Goal: Task Accomplishment & Management: Manage account settings

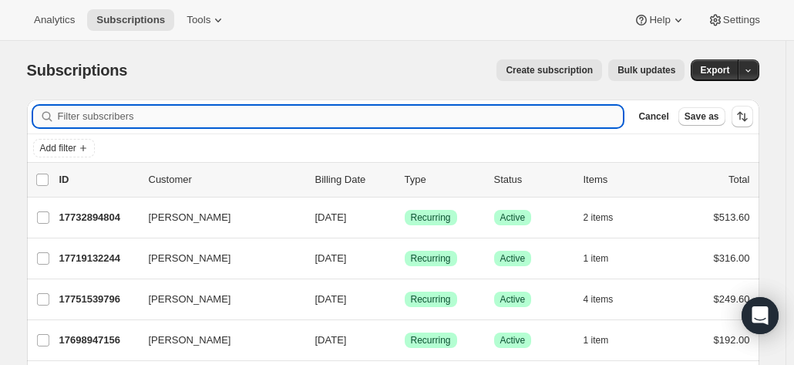
click at [117, 115] on input "Filter subscribers" at bounding box center [341, 117] width 566 height 22
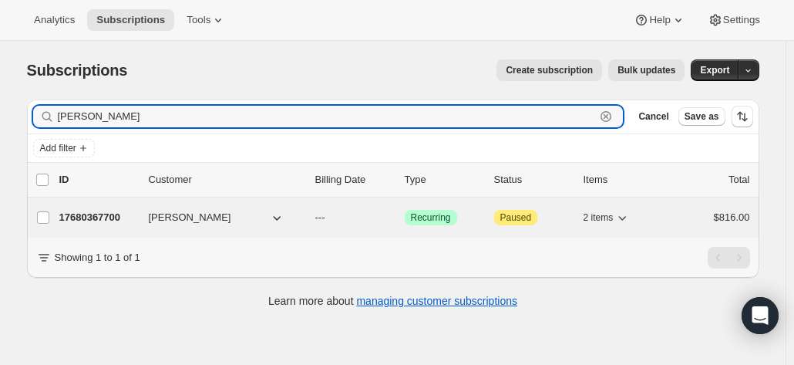
type input "bill burde"
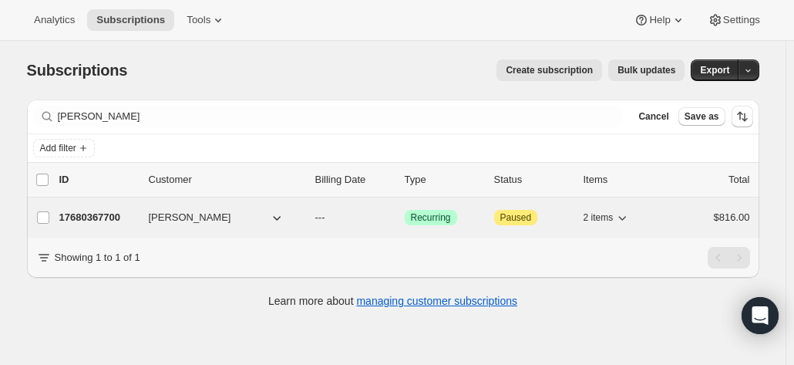
click at [113, 207] on div "17680367700 Bill Burdett --- Success Recurring Attention Paused 2 items $816.00" at bounding box center [404, 218] width 691 height 22
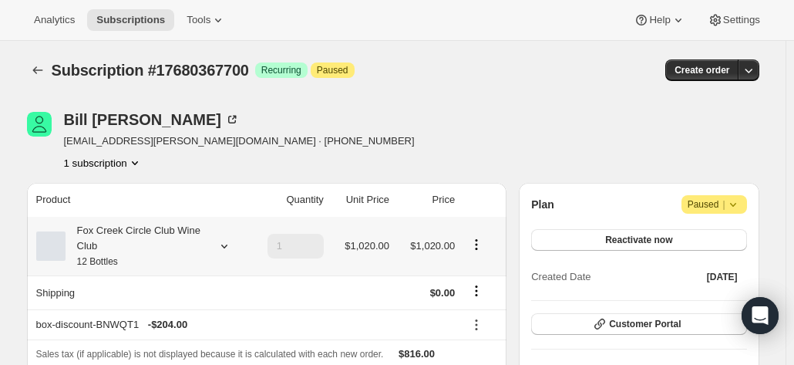
click at [133, 249] on div "Fox Creek Circle Club Wine Club 12 Bottles" at bounding box center [135, 246] width 139 height 46
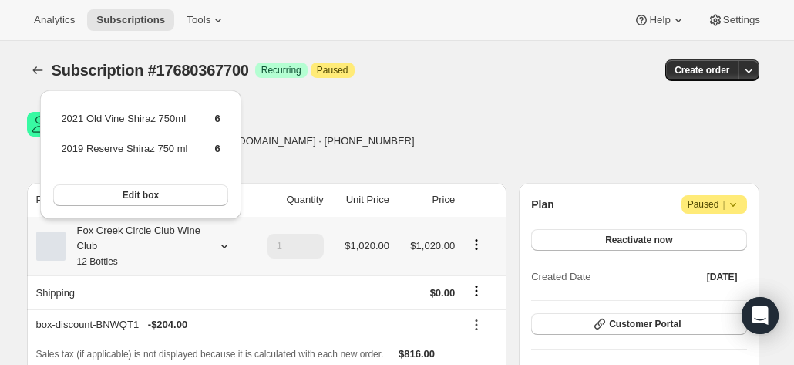
click at [133, 249] on div "Fox Creek Circle Club Wine Club 12 Bottles" at bounding box center [135, 246] width 139 height 46
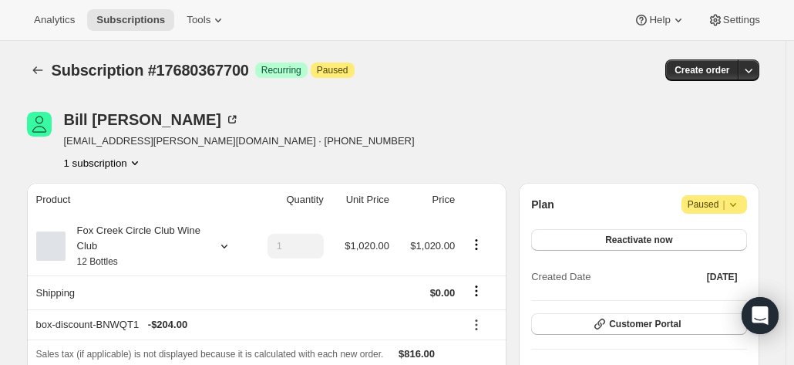
click at [741, 193] on div "Plan Attention Paused | Reactivate now Created Date Sep 11, 2025 Customer Porta…" at bounding box center [639, 370] width 240 height 374
click at [741, 202] on icon at bounding box center [732, 204] width 15 height 15
click at [695, 238] on span "Cancel subscription" at bounding box center [719, 234] width 87 height 12
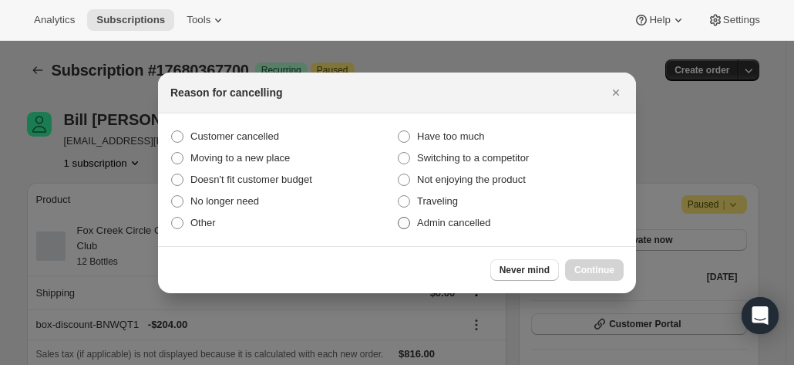
click at [442, 225] on span "Admin cancelled" at bounding box center [453, 223] width 73 height 12
click at [398, 217] on input "Admin cancelled" at bounding box center [398, 217] width 1 height 1
radio input "true"
click at [771, 139] on div at bounding box center [397, 182] width 794 height 365
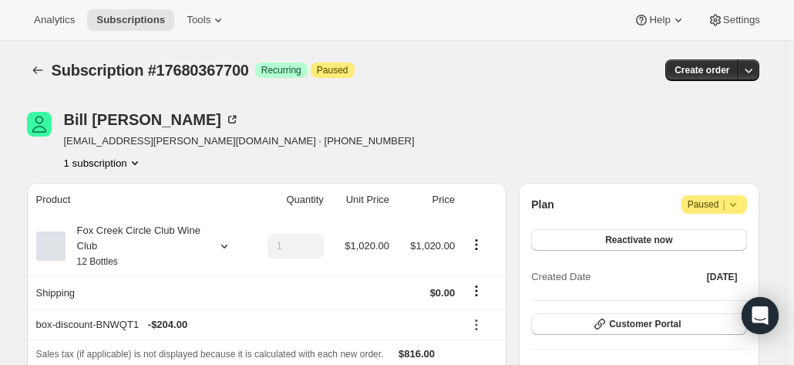
click at [740, 204] on icon at bounding box center [732, 204] width 15 height 15
click at [714, 241] on span "Cancel subscription" at bounding box center [719, 234] width 87 height 15
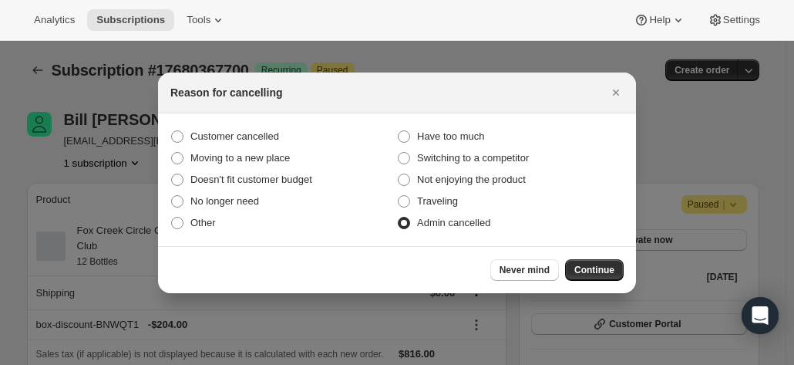
drag, startPoint x: 623, startPoint y: 271, endPoint x: 612, endPoint y: 271, distance: 10.8
click at [621, 271] on button "Continue" at bounding box center [594, 270] width 59 height 22
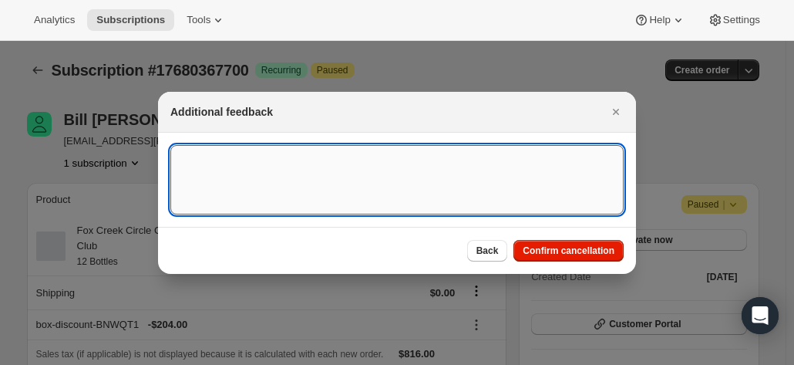
click at [247, 186] on textarea ":r19p:" at bounding box center [396, 179] width 453 height 69
paste textarea "Hi Anthea I've calculated that the existing stock of reds in my wine cellar wil…"
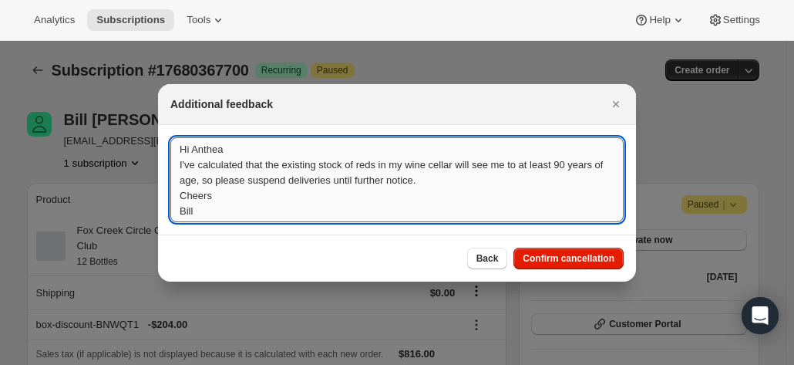
scroll to position [2, 0]
click at [297, 198] on textarea "Hi Anthea I've calculated that the existing stock of reds in my wine cellar wil…" at bounding box center [396, 179] width 453 height 85
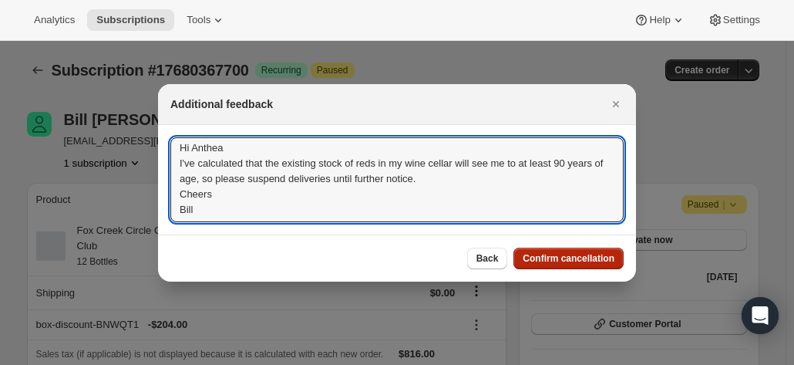
type textarea "Hi Anthea I've calculated that the existing stock of reds in my wine cellar wil…"
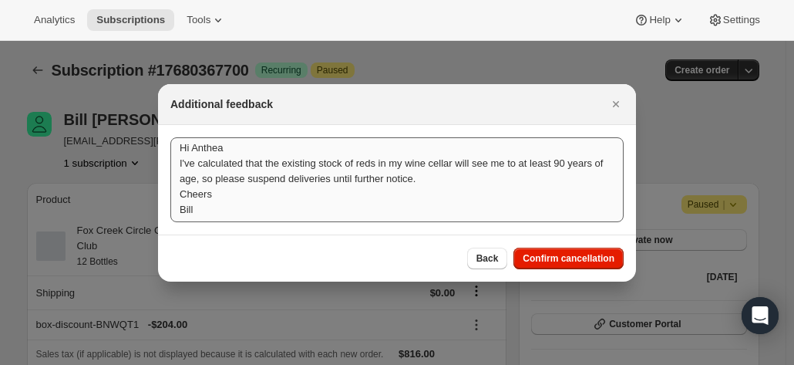
drag, startPoint x: 546, startPoint y: 256, endPoint x: 546, endPoint y: 247, distance: 8.5
click at [546, 257] on span "Confirm cancellation" at bounding box center [569, 258] width 92 height 12
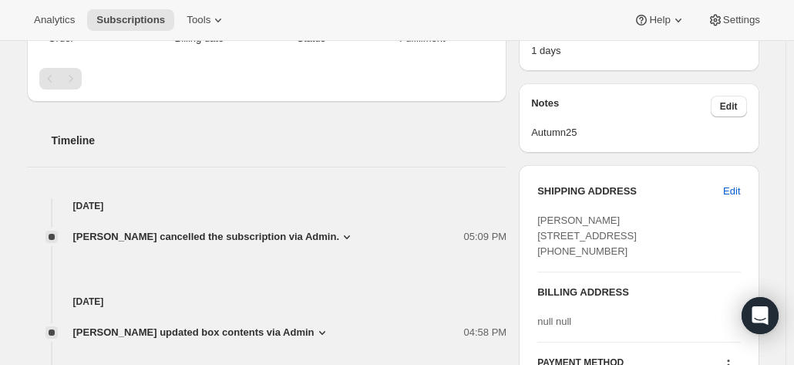
scroll to position [0, 0]
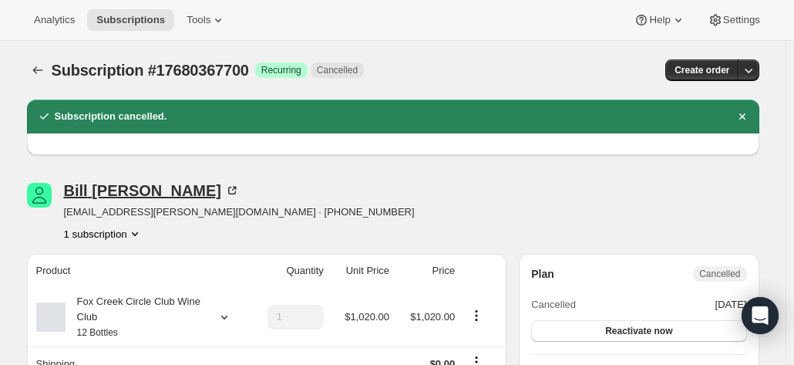
click at [224, 192] on icon at bounding box center [231, 190] width 15 height 15
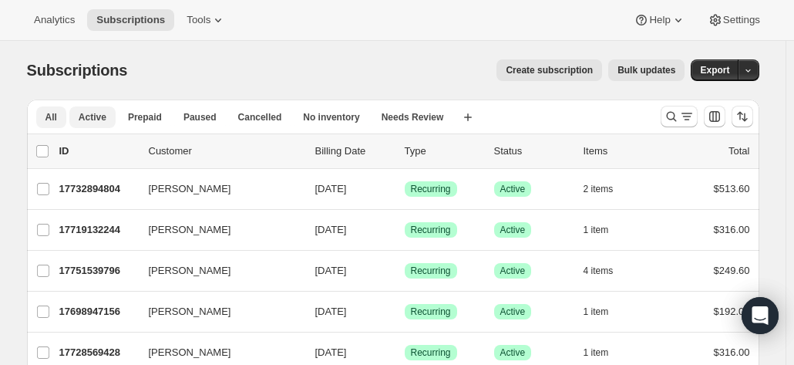
click at [105, 116] on span "Active" at bounding box center [93, 117] width 28 height 12
click at [668, 122] on icon "Search and filter results" at bounding box center [671, 116] width 15 height 15
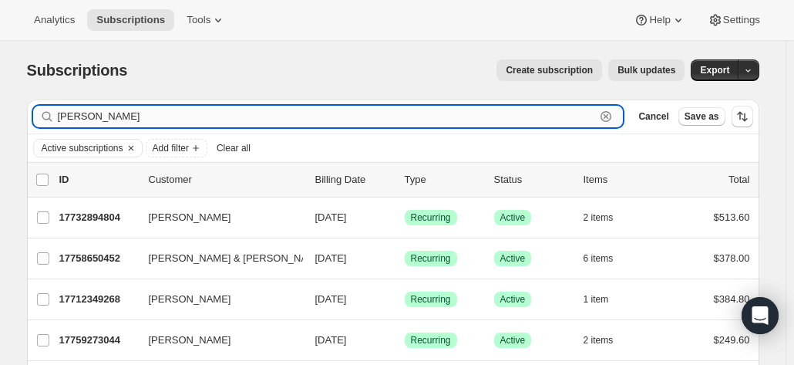
type input "[PERSON_NAME]"
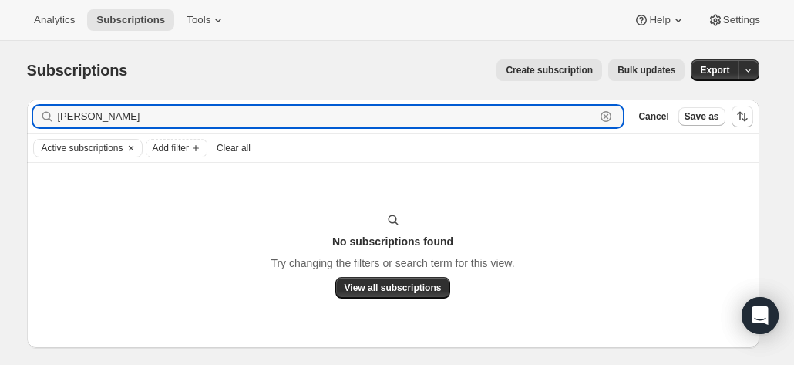
drag, startPoint x: 140, startPoint y: 116, endPoint x: 55, endPoint y: 106, distance: 85.4
click at [55, 106] on div "simon lawrence Clear" at bounding box center [328, 117] width 590 height 22
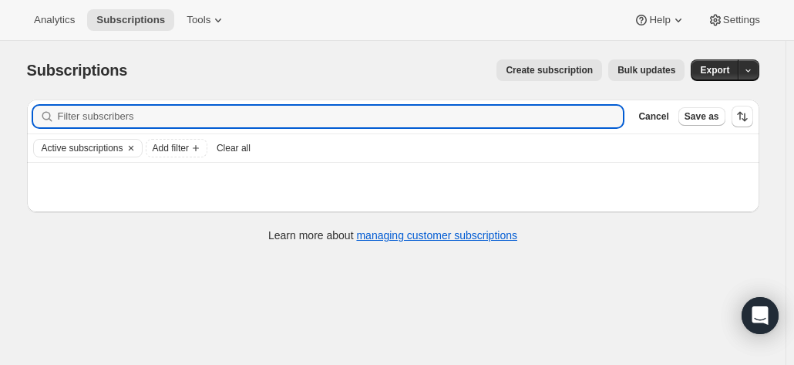
click at [547, 56] on div "Subscriptions. This page is ready Subscriptions Create subscription Bulk update…" at bounding box center [393, 70] width 732 height 59
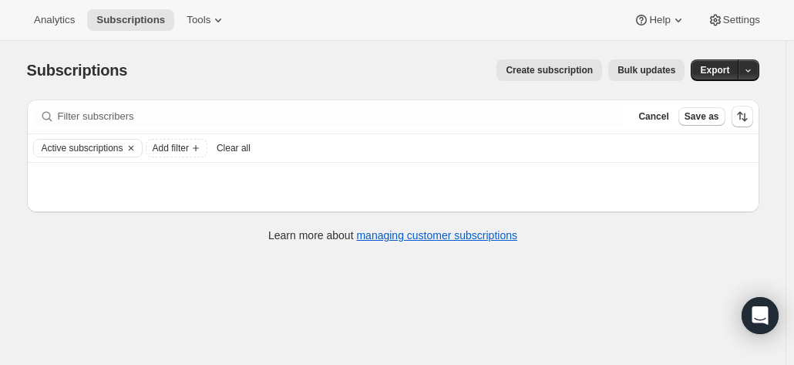
click at [543, 77] on button "Create subscription" at bounding box center [549, 70] width 106 height 22
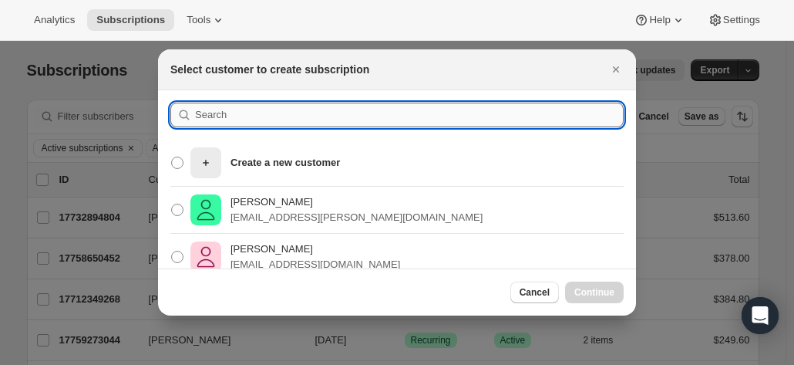
click at [213, 119] on input ":rc:" at bounding box center [409, 114] width 428 height 25
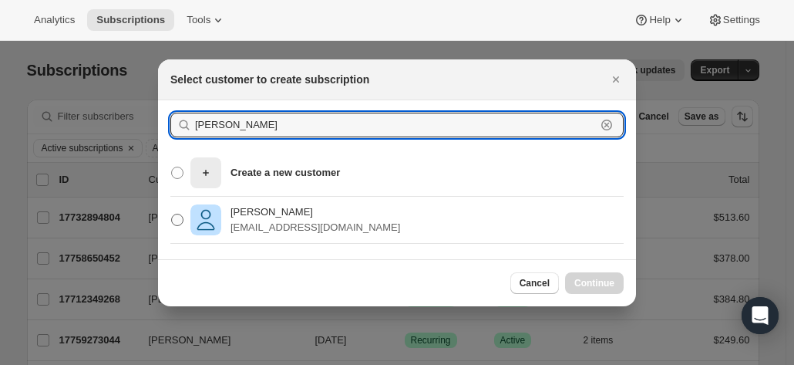
type input "[PERSON_NAME]"
click at [274, 217] on p "[PERSON_NAME]" at bounding box center [315, 211] width 170 height 15
click at [172, 214] on input "[PERSON_NAME] [EMAIL_ADDRESS][DOMAIN_NAME]" at bounding box center [171, 213] width 1 height 1
radio input "true"
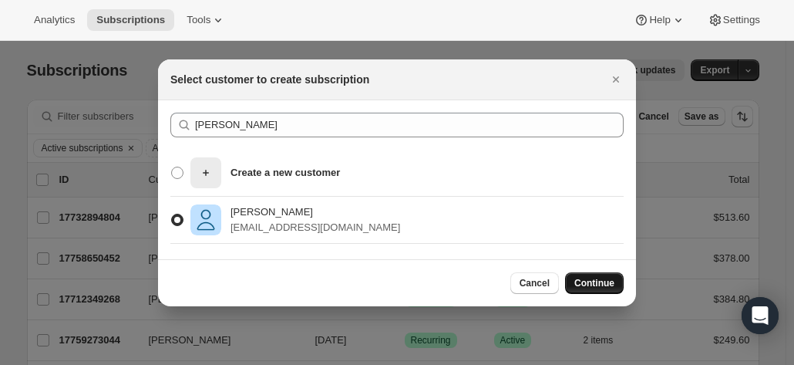
click at [583, 284] on span "Continue" at bounding box center [594, 283] width 40 height 12
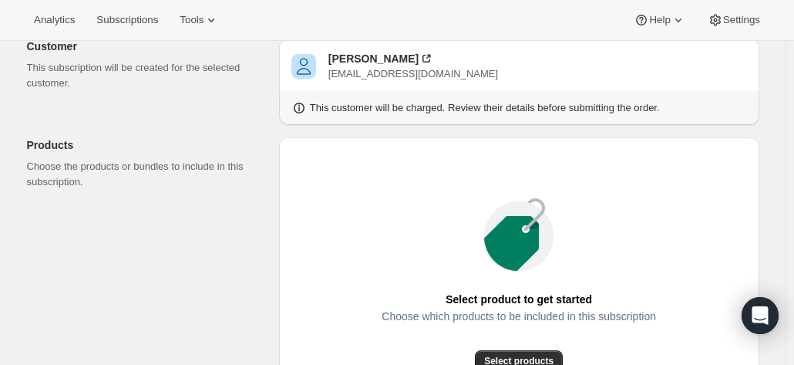
scroll to position [154, 0]
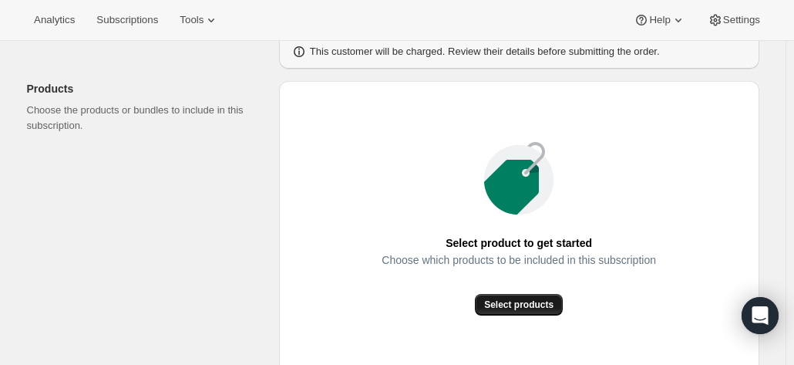
click at [504, 309] on button "Select products" at bounding box center [519, 305] width 88 height 22
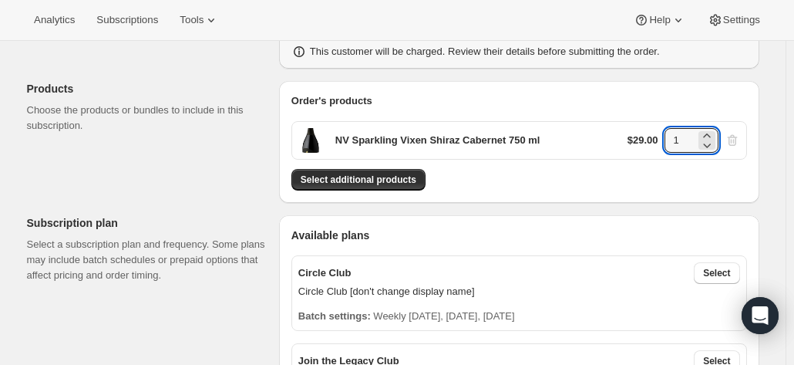
drag, startPoint x: 683, startPoint y: 138, endPoint x: 644, endPoint y: 137, distance: 39.3
click at [644, 137] on div "$29.00 1" at bounding box center [683, 140] width 113 height 25
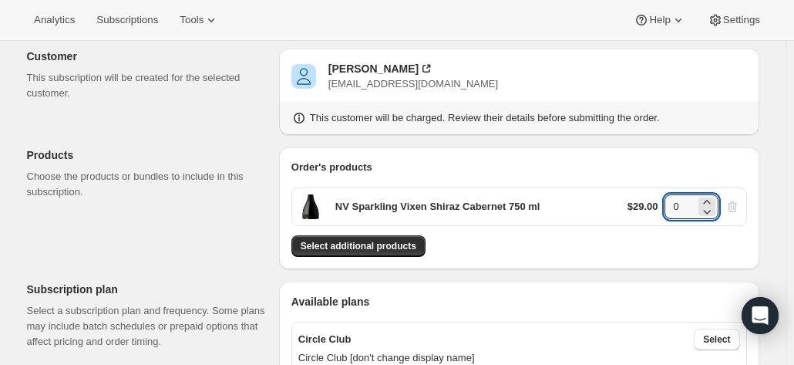
scroll to position [231, 0]
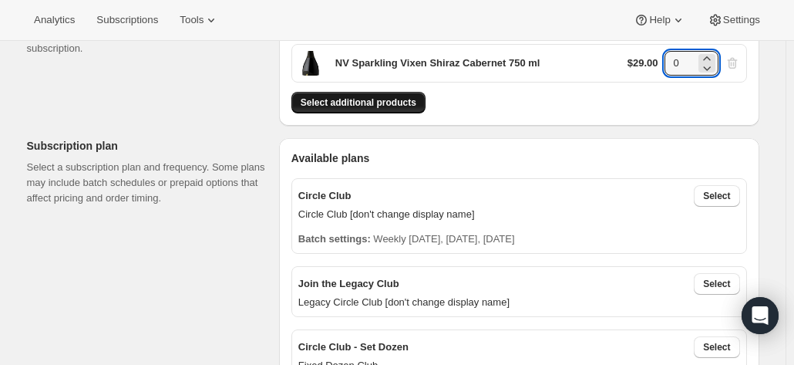
type input "0"
click at [371, 102] on span "Select additional products" at bounding box center [359, 102] width 116 height 12
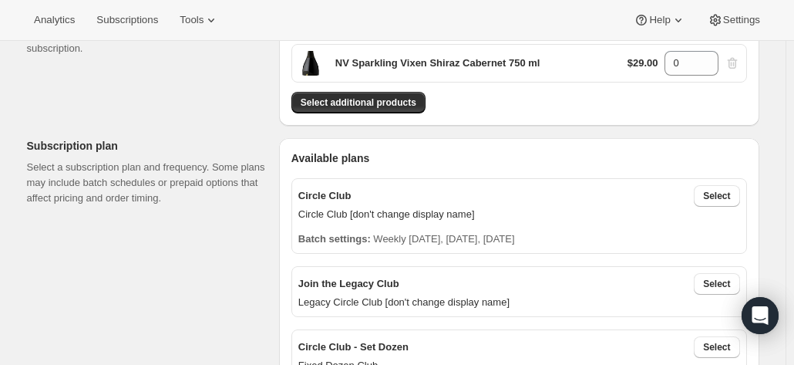
click at [650, 82] on div "Order's products NV Sparkling Vixen Shiraz Cabernet 750 ml $29.00 0 Select addi…" at bounding box center [518, 64] width 455 height 97
drag, startPoint x: 719, startPoint y: 69, endPoint x: 731, endPoint y: 59, distance: 14.8
click at [723, 67] on div "$29.00 0" at bounding box center [683, 63] width 113 height 25
click at [738, 61] on div "$29.00 0" at bounding box center [683, 63] width 113 height 25
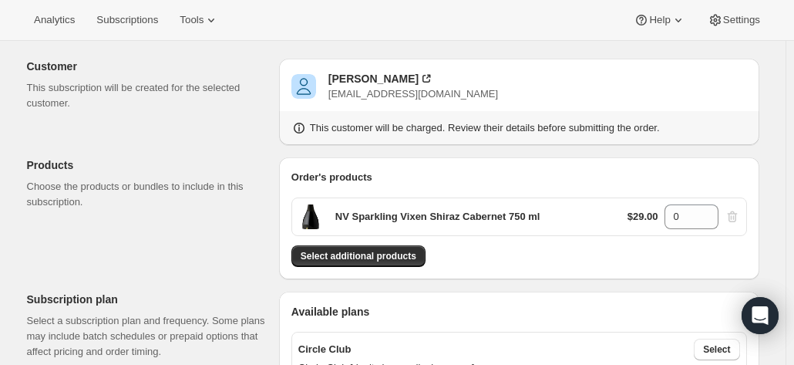
scroll to position [77, 0]
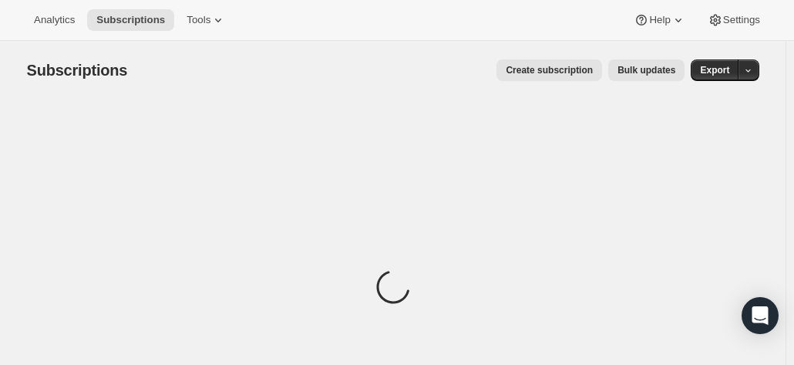
click at [536, 76] on span "Create subscription" at bounding box center [549, 70] width 87 height 12
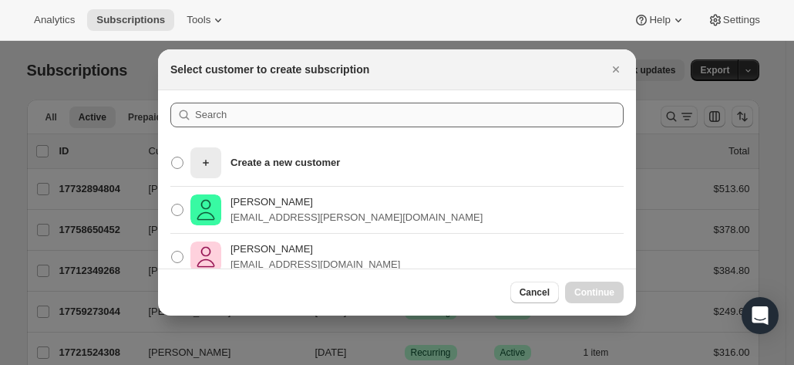
click at [219, 147] on div ":rc:" at bounding box center [205, 162] width 31 height 31
click at [172, 156] on input "Create a new customer" at bounding box center [171, 156] width 1 height 1
radio input "true"
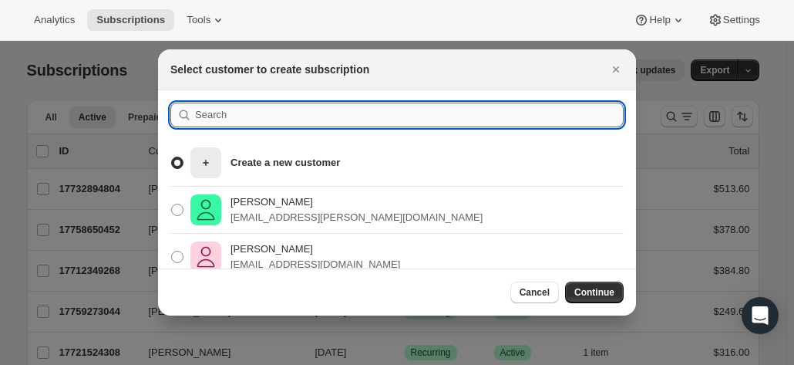
click at [217, 121] on input ":rc:" at bounding box center [409, 114] width 428 height 25
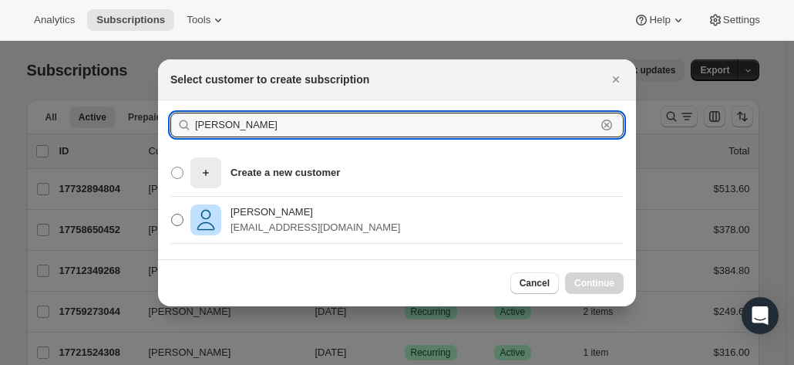
type input "[PERSON_NAME]"
click at [259, 212] on p "[PERSON_NAME]" at bounding box center [315, 211] width 170 height 15
click at [172, 213] on input "[PERSON_NAME] [EMAIL_ADDRESS][DOMAIN_NAME]" at bounding box center [171, 213] width 1 height 1
radio input "true"
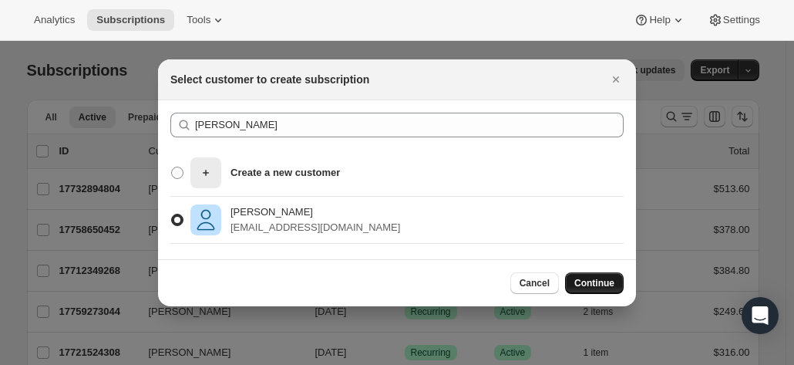
click at [592, 286] on span "Continue" at bounding box center [594, 283] width 40 height 12
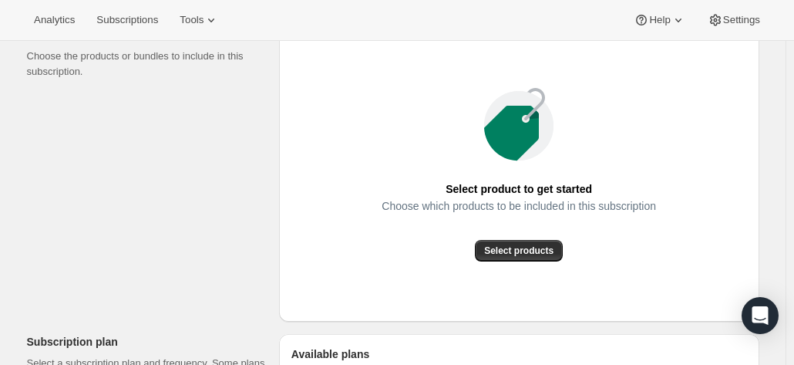
scroll to position [231, 0]
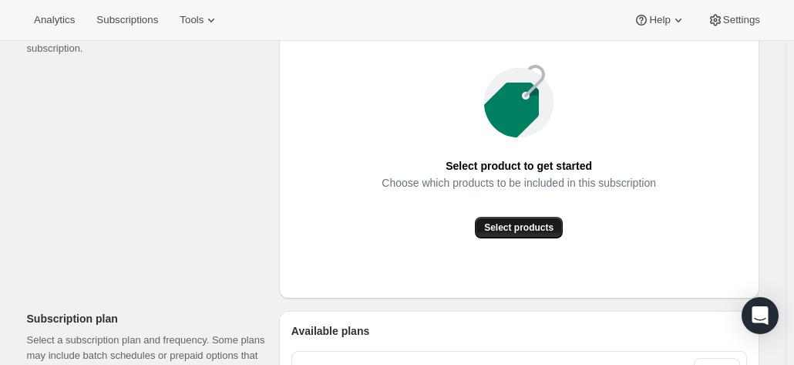
click at [523, 230] on span "Select products" at bounding box center [518, 227] width 69 height 12
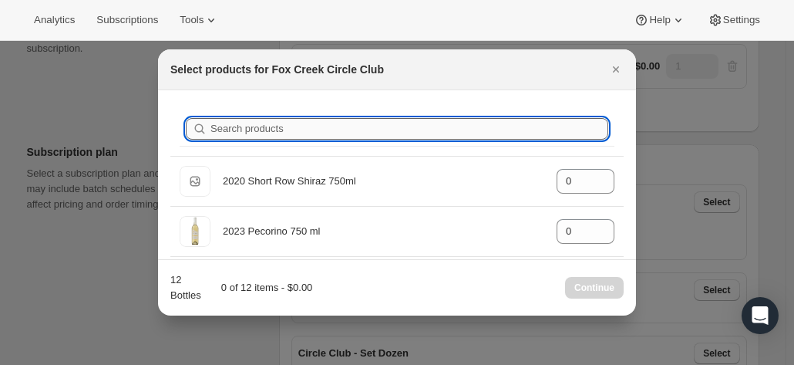
click at [232, 132] on input "Search products" at bounding box center [409, 129] width 398 height 22
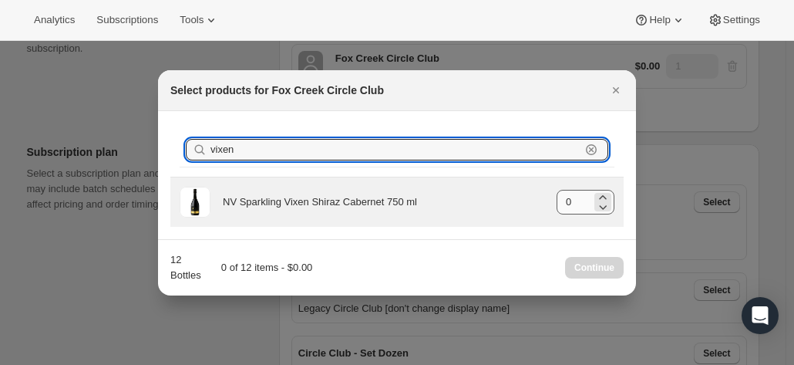
type input "vixen"
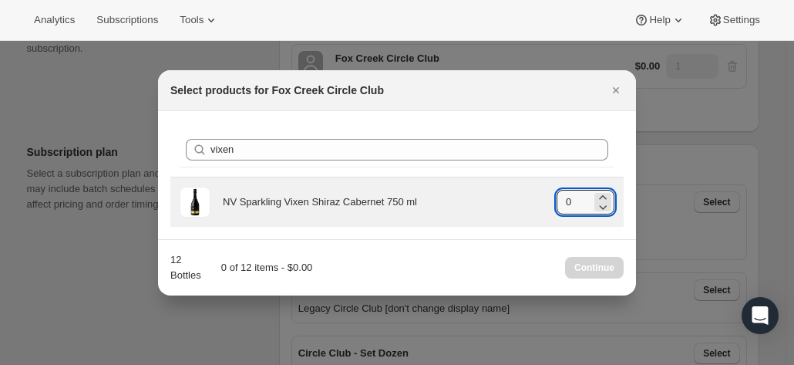
drag, startPoint x: 580, startPoint y: 205, endPoint x: 546, endPoint y: 204, distance: 34.7
click at [554, 207] on div "NV Sparkling Vixen Shiraz Cabernet 750 ml gid://shopify/ProductVariant/42078153…" at bounding box center [397, 202] width 435 height 31
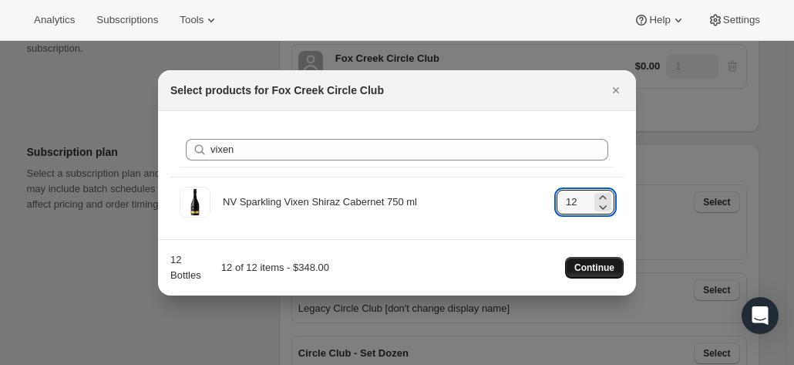
type input "12"
click at [604, 263] on span "Continue" at bounding box center [594, 267] width 40 height 12
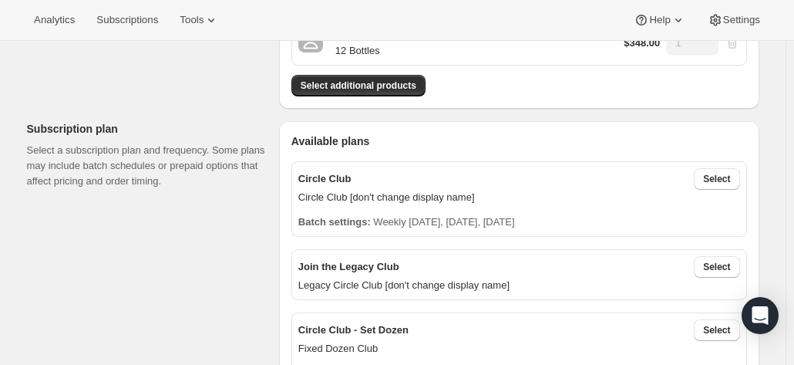
scroll to position [308, 0]
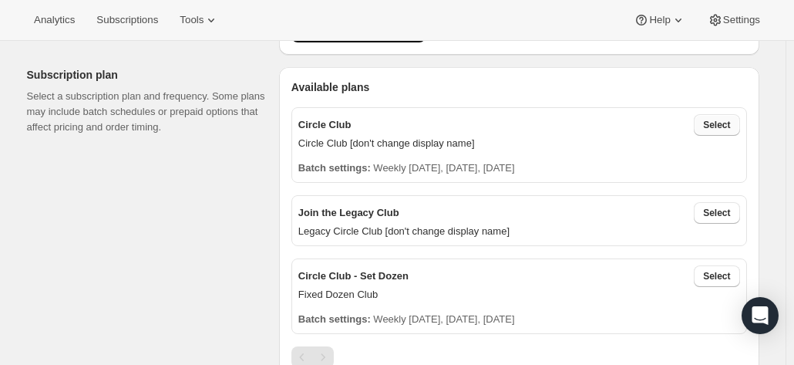
click at [712, 123] on span "Select" at bounding box center [716, 125] width 27 height 12
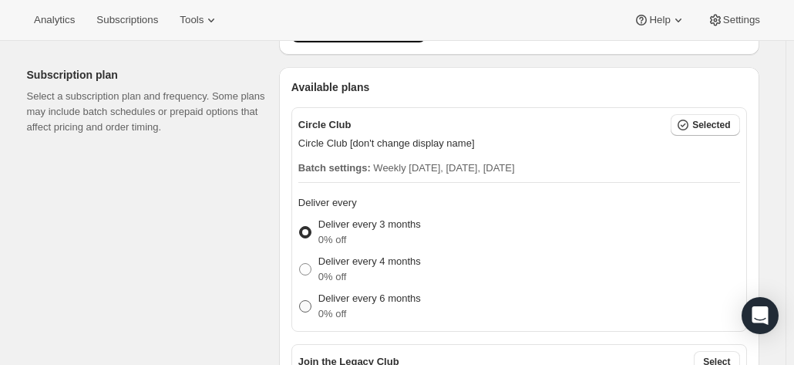
click at [350, 303] on p "Deliver every 6 months" at bounding box center [369, 298] width 102 height 15
click at [300, 301] on input "Deliver every 6 months 0% off" at bounding box center [299, 300] width 1 height 1
radio input "true"
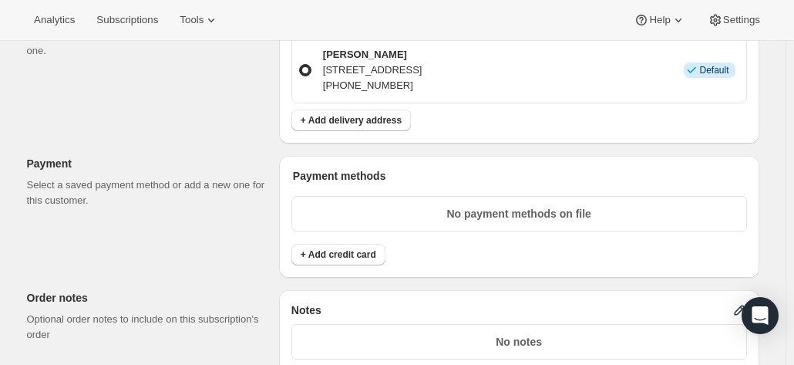
scroll to position [925, 0]
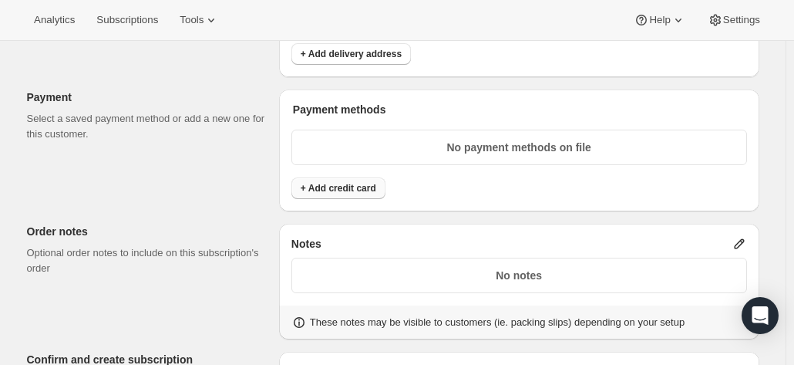
click at [327, 182] on span "+ Add credit card" at bounding box center [339, 188] width 76 height 12
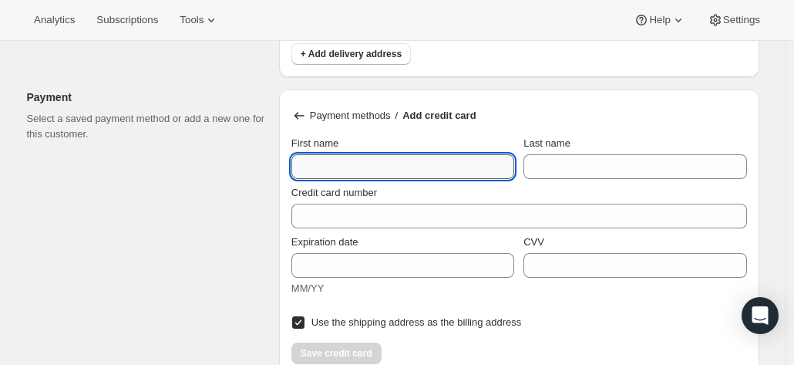
click at [351, 167] on input "First name" at bounding box center [402, 166] width 223 height 25
type input "[PERSON_NAME]"
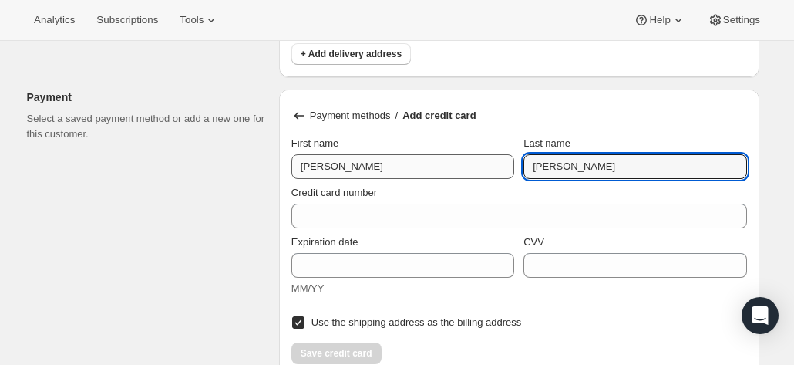
type input "[PERSON_NAME]"
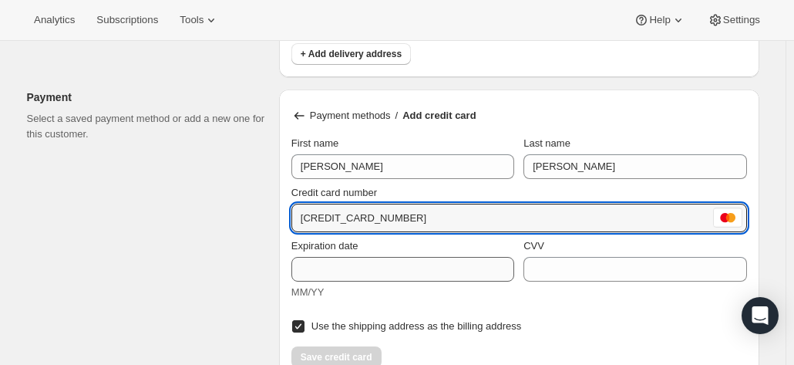
type input "[CREDIT_CARD_NUMBER]"
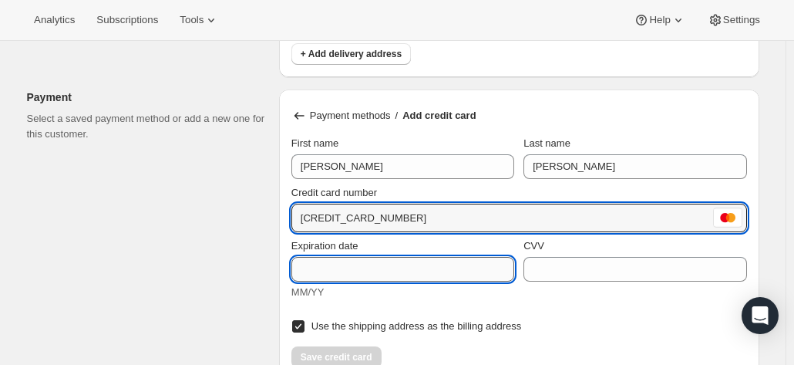
click at [338, 257] on input "Expiration date" at bounding box center [402, 269] width 223 height 25
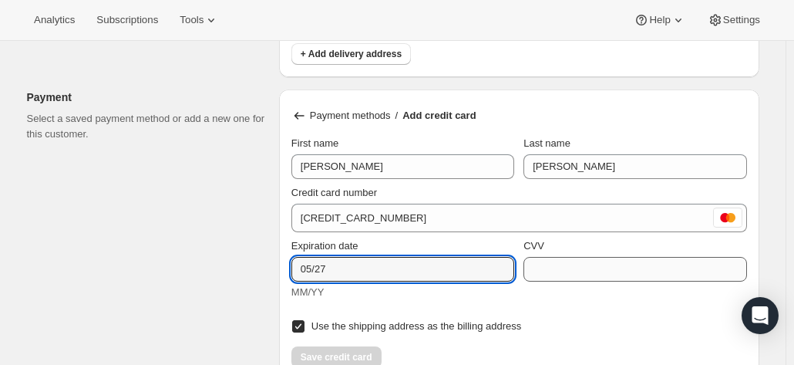
type input "05/27"
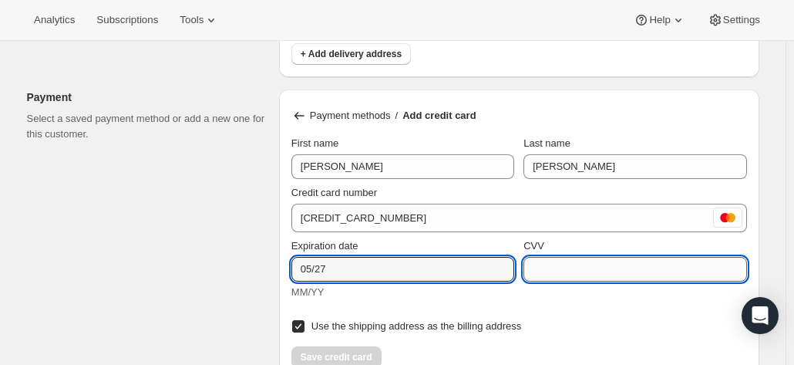
click at [577, 265] on input "CVV" at bounding box center [634, 269] width 223 height 25
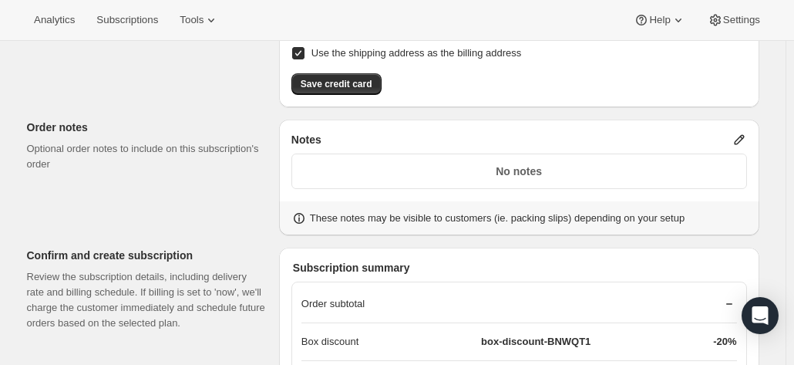
scroll to position [1233, 0]
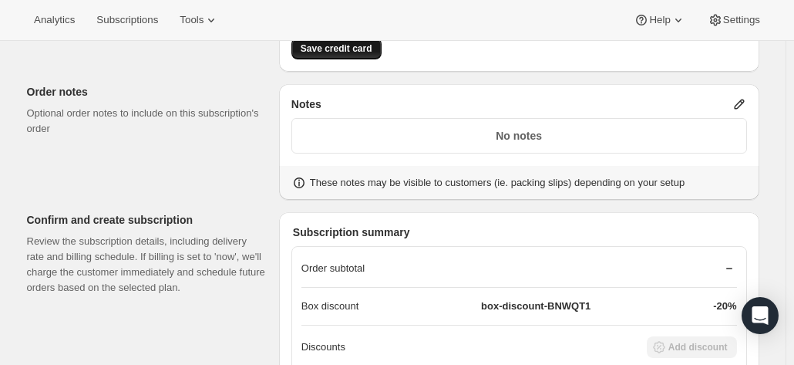
type input "040"
click at [328, 50] on button "Save credit card" at bounding box center [336, 49] width 90 height 22
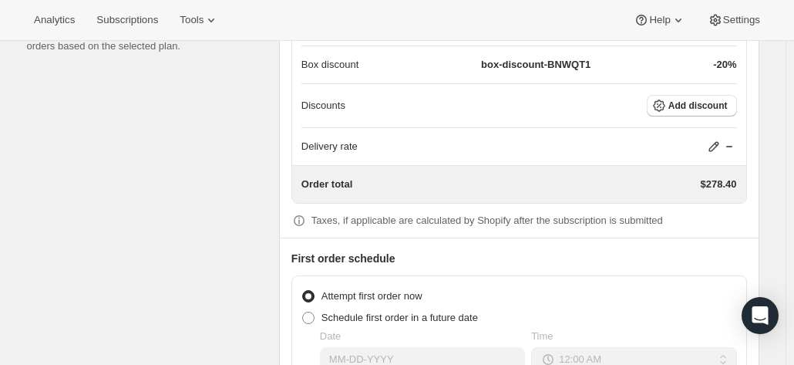
scroll to position [1410, 0]
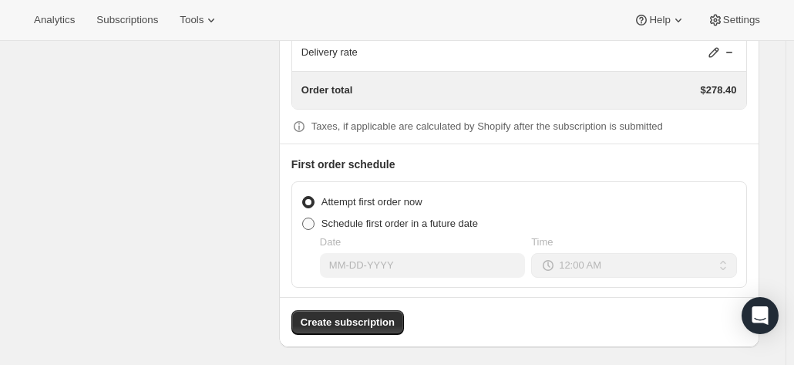
click at [311, 217] on span at bounding box center [308, 223] width 12 height 12
click at [303, 217] on input "Schedule first order in a future date" at bounding box center [302, 217] width 1 height 1
radio input "true"
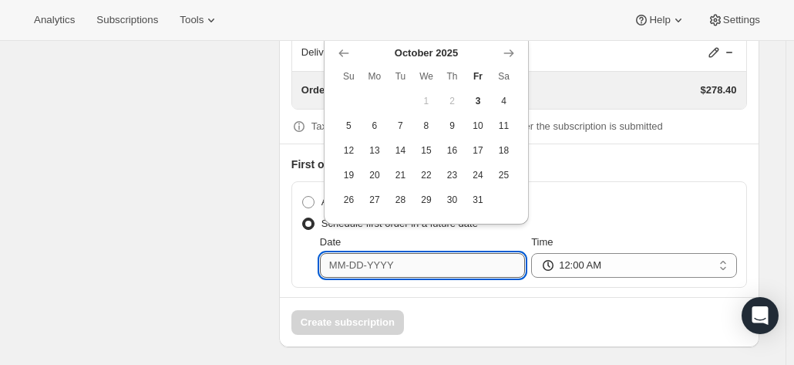
click at [341, 259] on input "Date" at bounding box center [422, 265] width 205 height 25
click at [507, 106] on span "4" at bounding box center [504, 101] width 14 height 12
type input "[DATE]"
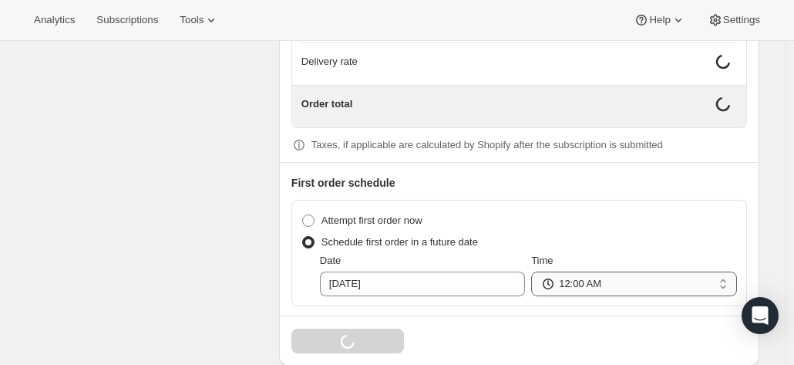
click at [577, 274] on select "12:00 AM 01:00 AM 02:00 AM 03:00 AM 04:00 AM 05:00 AM 06:00 AM 07:00 AM 08:00 A…" at bounding box center [633, 283] width 205 height 25
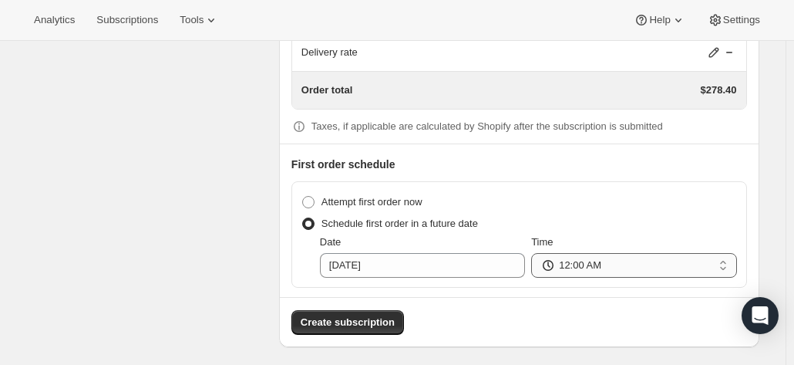
select select "13:00"
click at [535, 253] on select "12:00 AM 01:00 AM 02:00 AM 03:00 AM 04:00 AM 05:00 AM 06:00 AM 07:00 AM 08:00 A…" at bounding box center [633, 265] width 205 height 25
click at [358, 314] on span "Create subscription" at bounding box center [348, 321] width 94 height 15
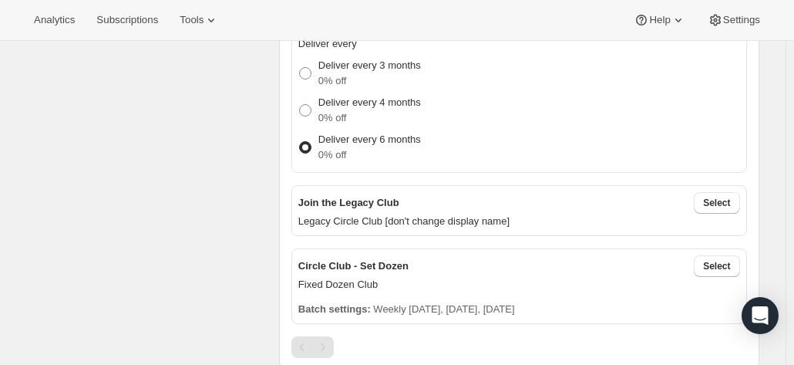
scroll to position [408, 0]
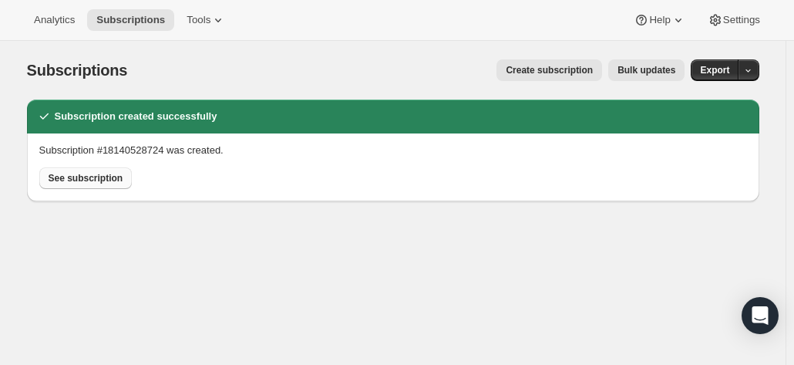
click at [86, 175] on span "See subscription" at bounding box center [86, 178] width 75 height 12
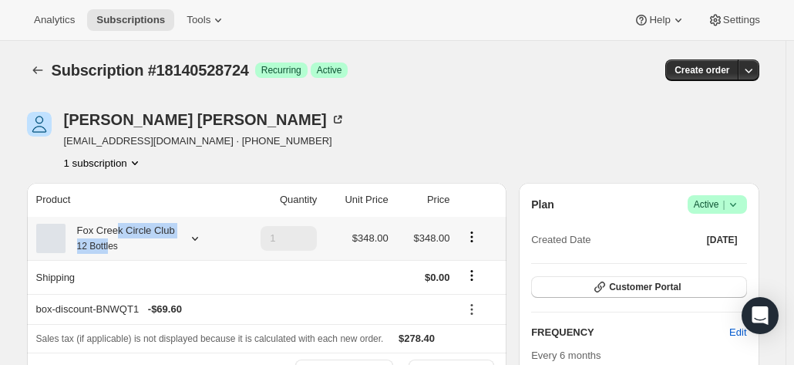
click at [116, 237] on div "Fox Creek Circle Club 12 Bottles" at bounding box center [120, 238] width 109 height 31
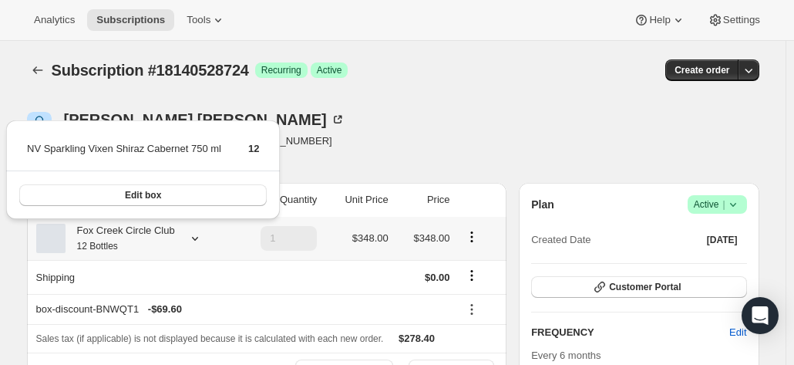
click at [116, 237] on div "Fox Creek Circle Club 12 Bottles" at bounding box center [120, 238] width 109 height 31
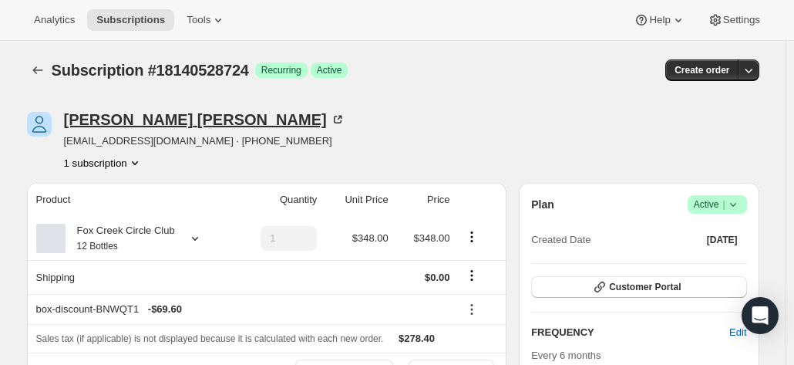
click at [338, 118] on icon at bounding box center [340, 118] width 5 height 5
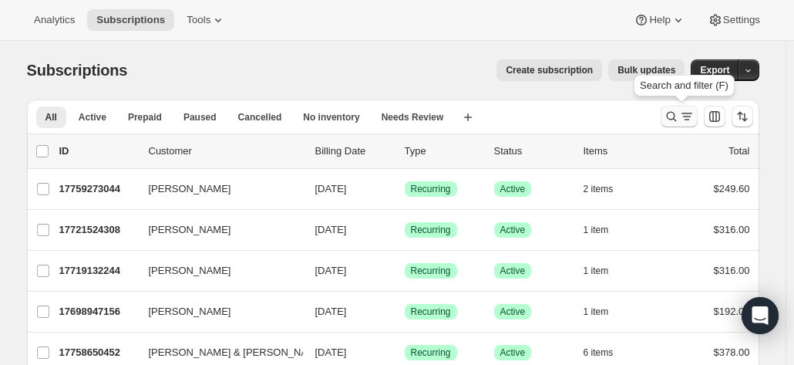
click at [682, 115] on icon "Search and filter results" at bounding box center [686, 116] width 15 height 15
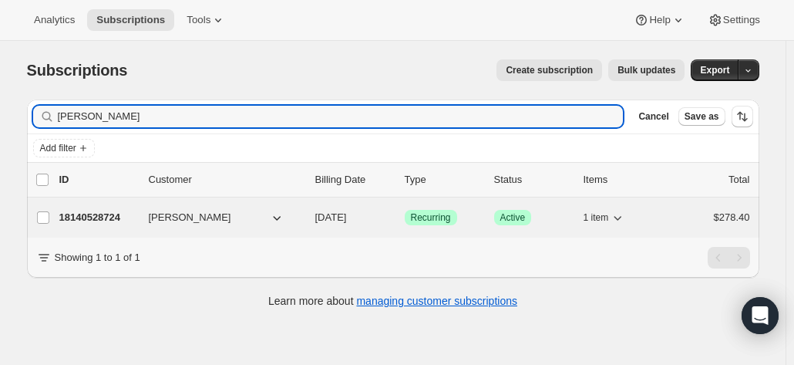
type input "simon law"
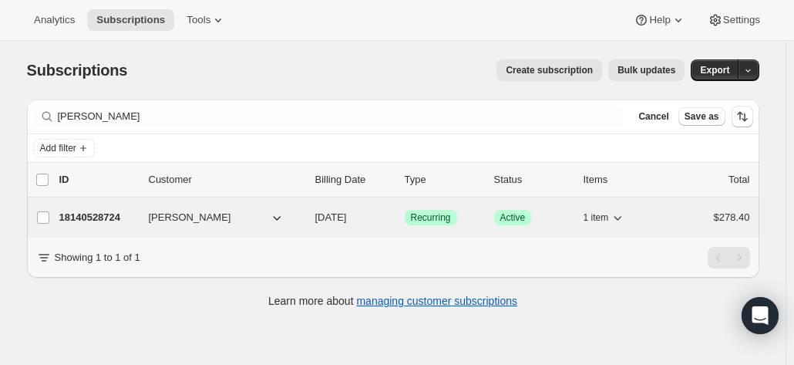
click at [116, 217] on p "18140528724" at bounding box center [97, 217] width 77 height 15
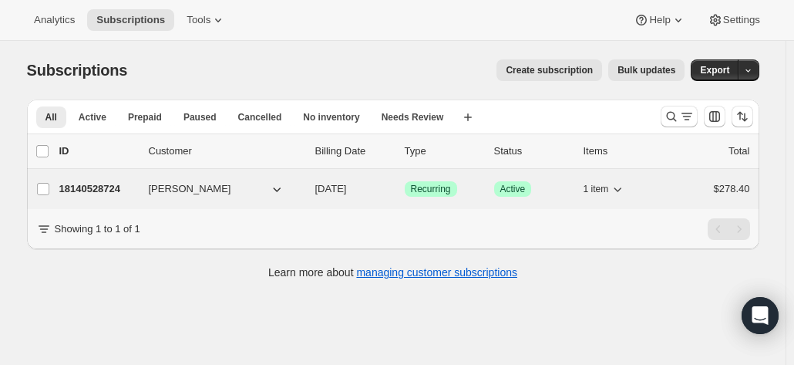
click at [88, 186] on p "18140528724" at bounding box center [97, 188] width 77 height 15
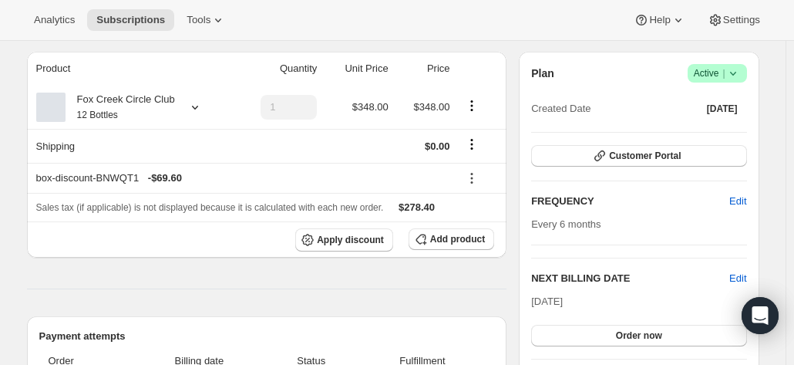
scroll to position [154, 0]
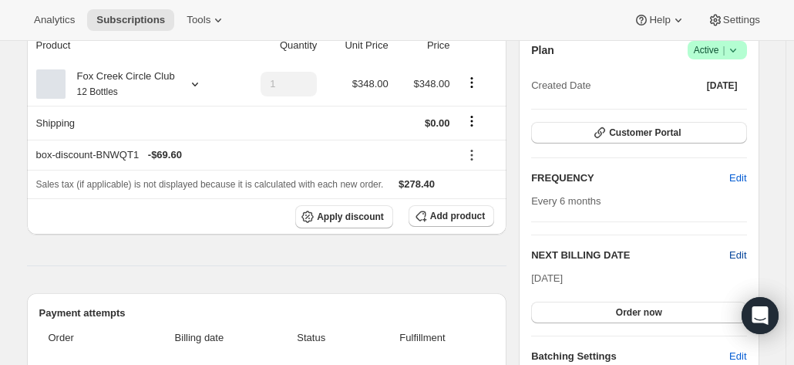
click at [739, 250] on span "Edit" at bounding box center [737, 254] width 17 height 15
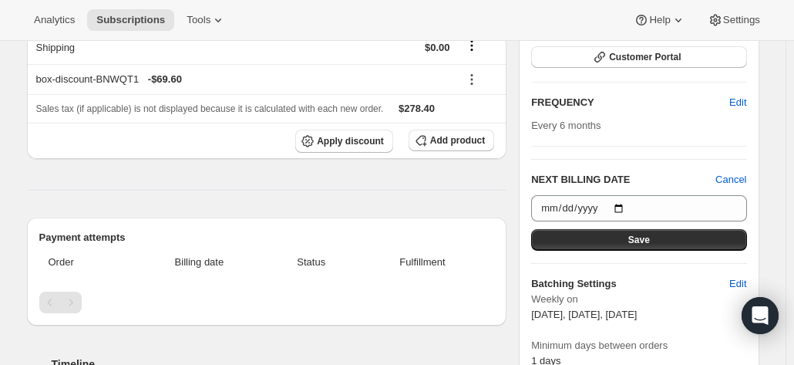
scroll to position [231, 0]
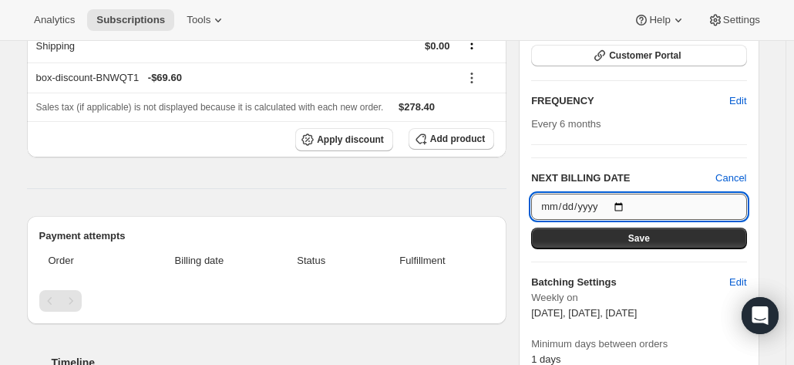
click at [620, 204] on input "[DATE]" at bounding box center [638, 206] width 215 height 26
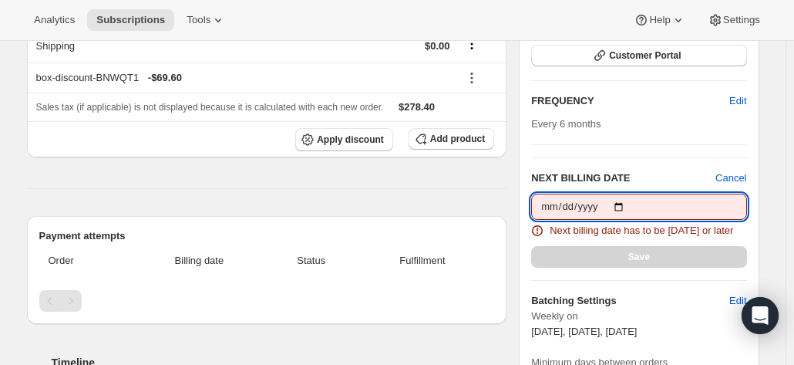
type input "2025-10-04"
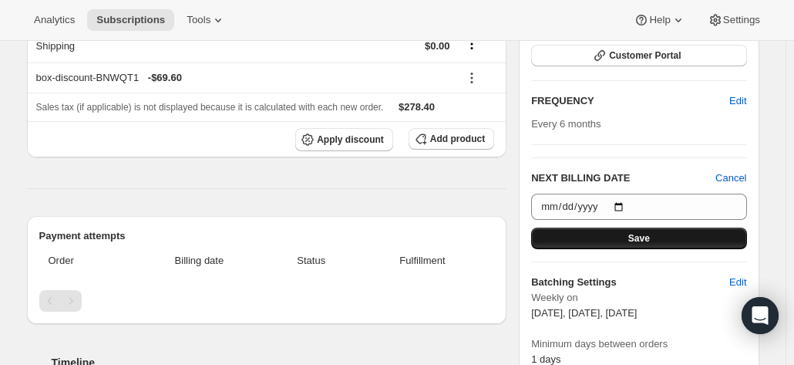
click at [637, 232] on span "Save" at bounding box center [639, 238] width 22 height 12
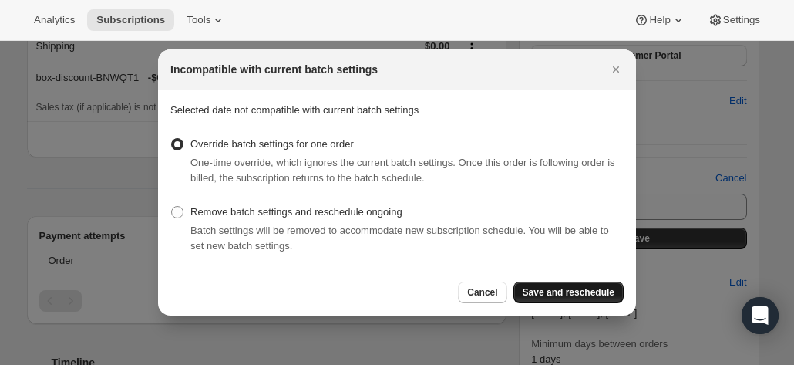
click at [570, 290] on span "Save and reschedule" at bounding box center [569, 292] width 92 height 12
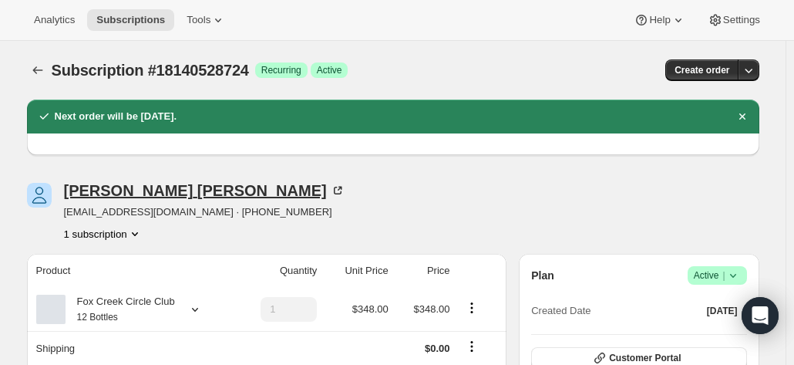
click at [330, 186] on icon at bounding box center [337, 190] width 15 height 15
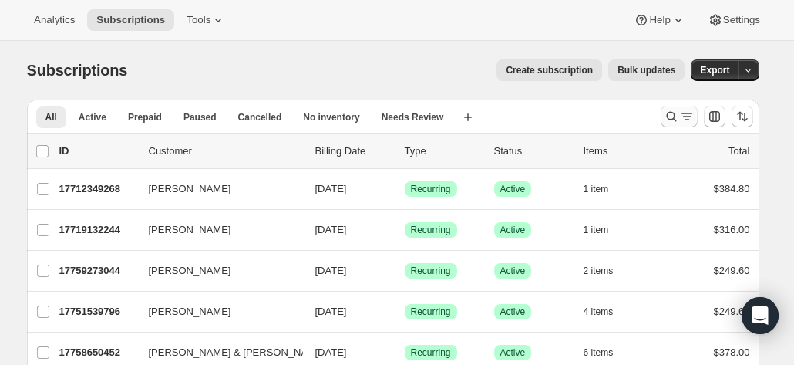
click at [669, 113] on icon "Search and filter results" at bounding box center [671, 116] width 15 height 15
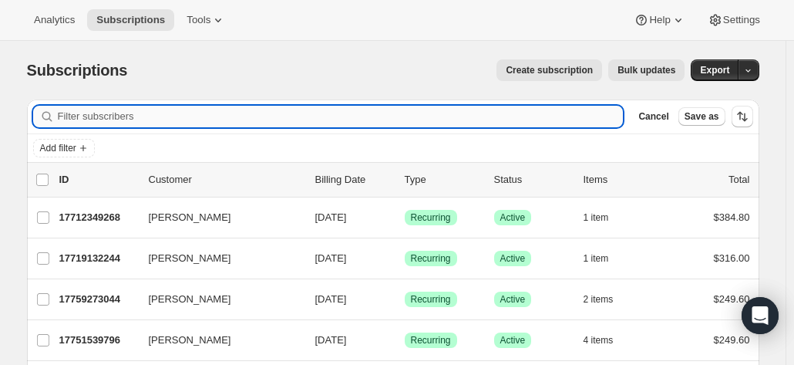
click at [119, 113] on input "Filter subscribers" at bounding box center [341, 117] width 566 height 22
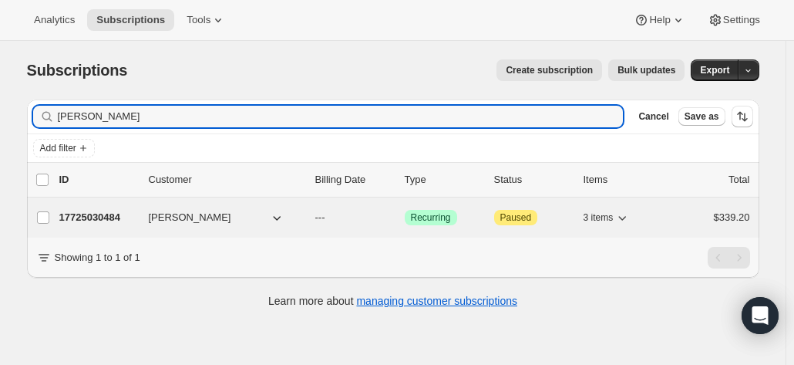
type input "katie lidd"
click at [100, 220] on p "17725030484" at bounding box center [97, 217] width 77 height 15
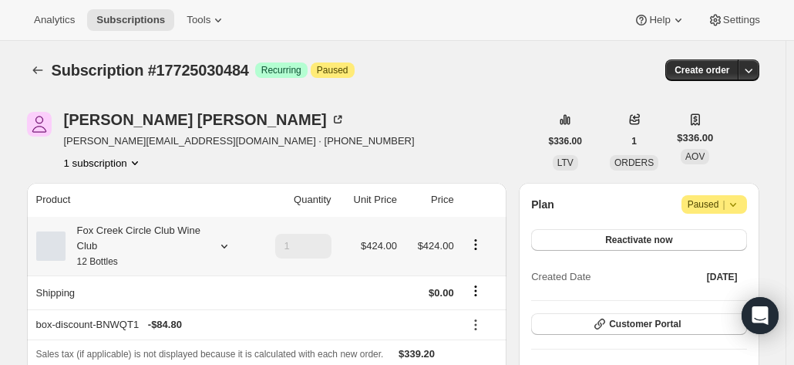
click at [217, 251] on div at bounding box center [221, 245] width 22 height 15
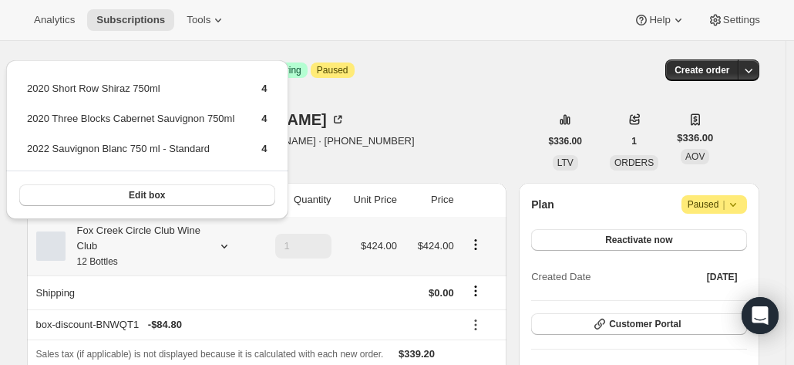
click at [217, 251] on div at bounding box center [221, 245] width 22 height 15
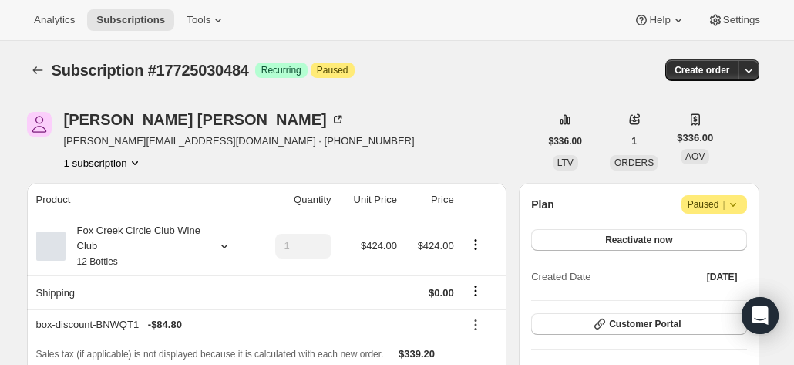
drag, startPoint x: 783, startPoint y: 125, endPoint x: 683, endPoint y: 133, distance: 100.5
click at [330, 118] on icon at bounding box center [337, 119] width 15 height 15
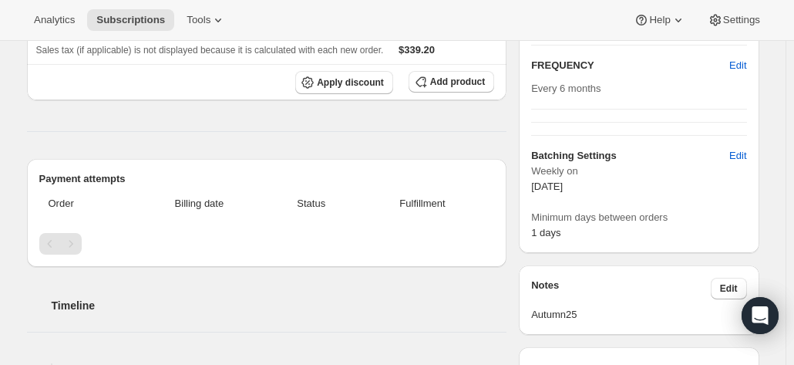
scroll to position [462, 0]
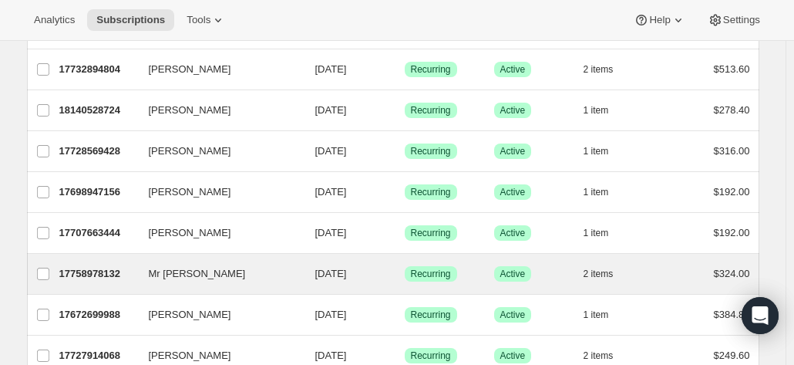
scroll to position [385, 0]
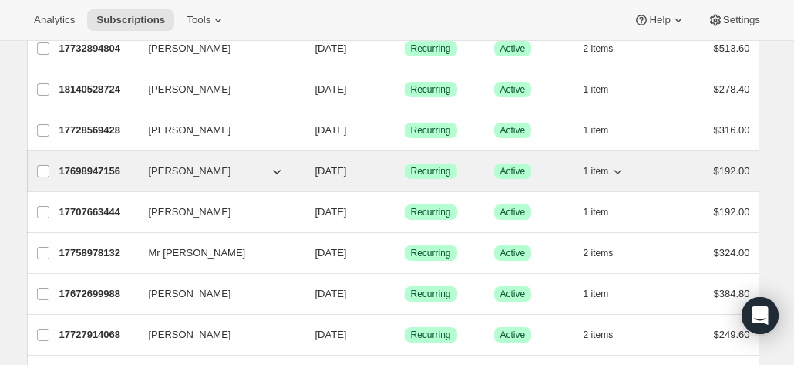
click at [111, 164] on p "17698947156" at bounding box center [97, 170] width 77 height 15
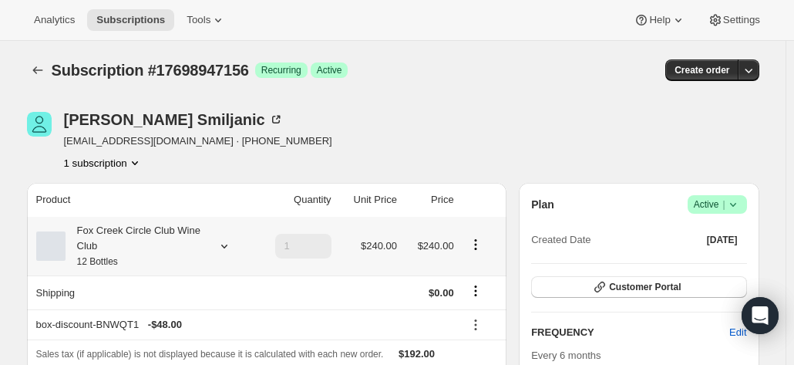
click at [173, 254] on div "Fox Creek Circle Club Wine Club 12 Bottles" at bounding box center [135, 246] width 139 height 46
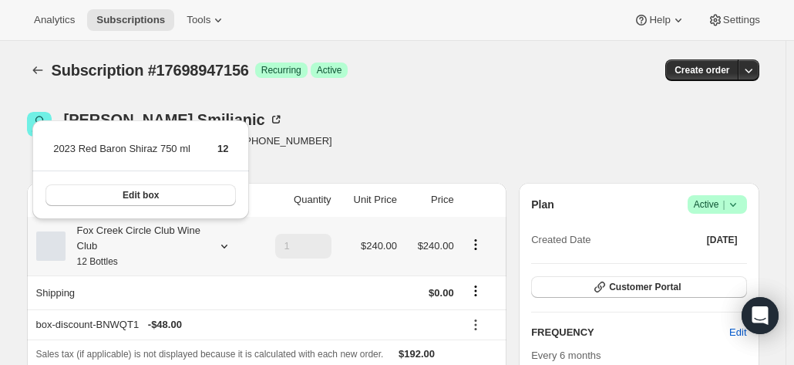
click at [172, 254] on div "Fox Creek Circle Club Wine Club 12 Bottles" at bounding box center [135, 246] width 139 height 46
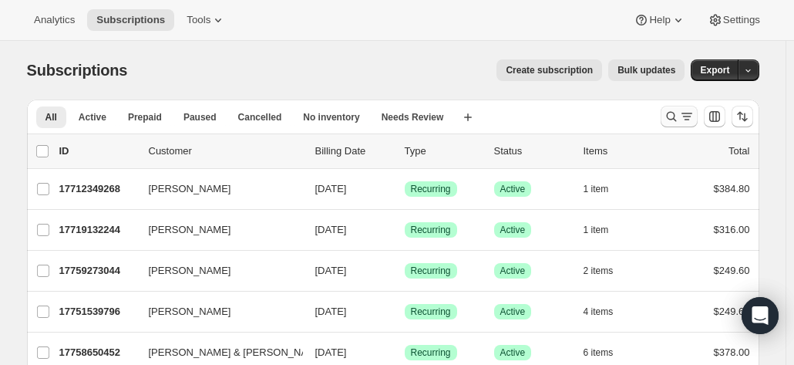
click at [678, 112] on icon "Search and filter results" at bounding box center [671, 116] width 15 height 15
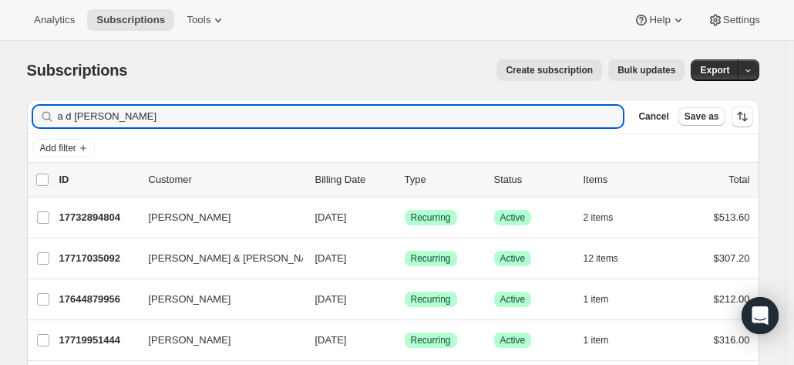
drag, startPoint x: 93, startPoint y: 116, endPoint x: 34, endPoint y: 118, distance: 59.4
click at [35, 118] on div "Filter subscribers a d purser Clear Cancel Save as" at bounding box center [393, 116] width 732 height 34
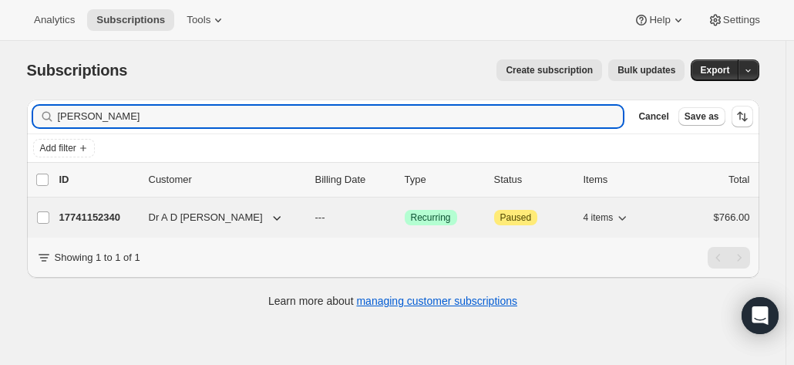
type input "purser"
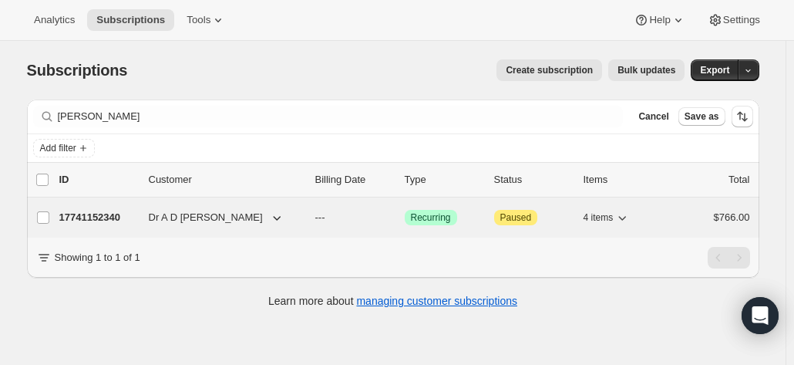
click at [96, 218] on p "17741152340" at bounding box center [97, 217] width 77 height 15
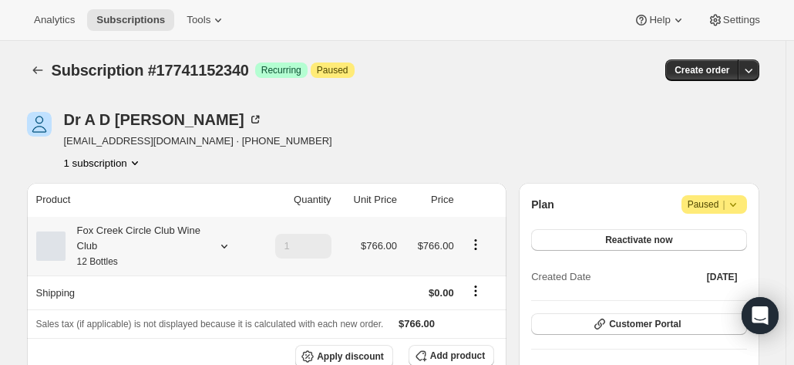
click at [188, 238] on div "Fox Creek Circle Club Wine Club 12 Bottles" at bounding box center [135, 246] width 139 height 46
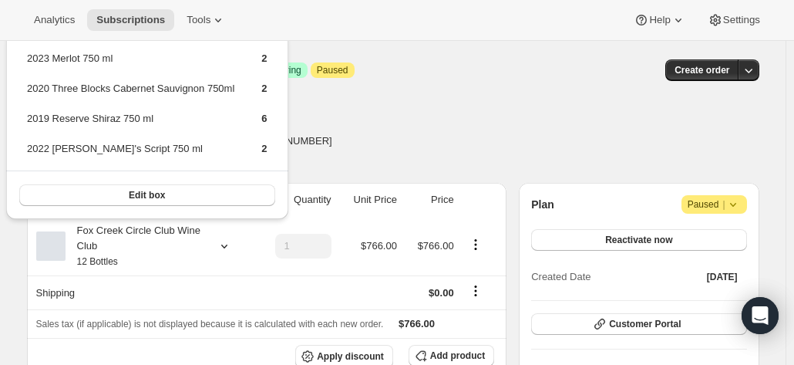
click at [422, 129] on div "Dr A D Purser tpurser@bigpond.net.au · +61409800056 1 subscription" at bounding box center [283, 141] width 512 height 59
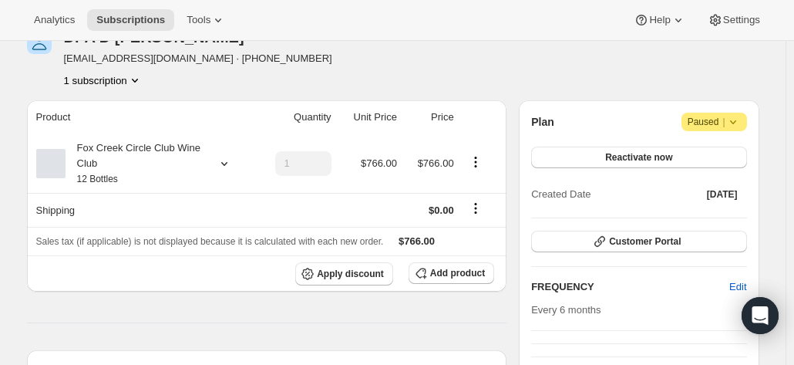
scroll to position [154, 0]
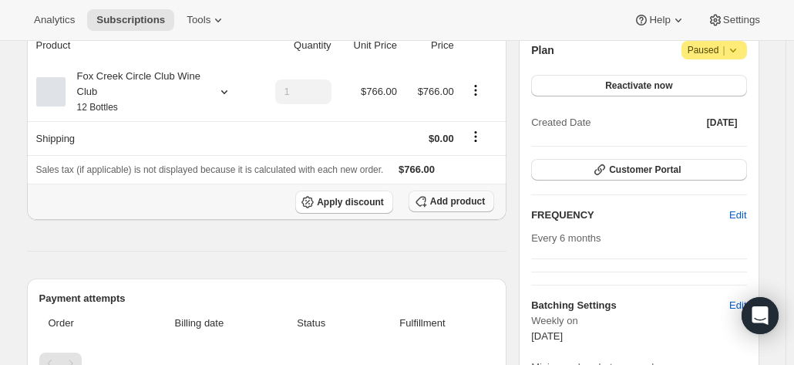
click at [453, 205] on span "Add product" at bounding box center [457, 201] width 55 height 12
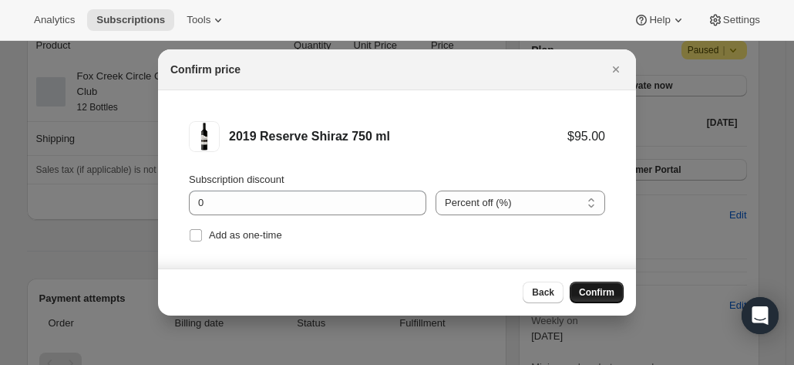
click at [597, 296] on span "Confirm" at bounding box center [596, 292] width 35 height 12
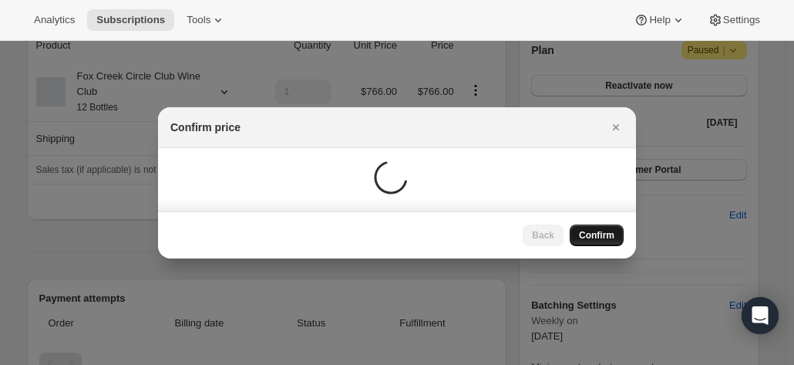
scroll to position [154, 0]
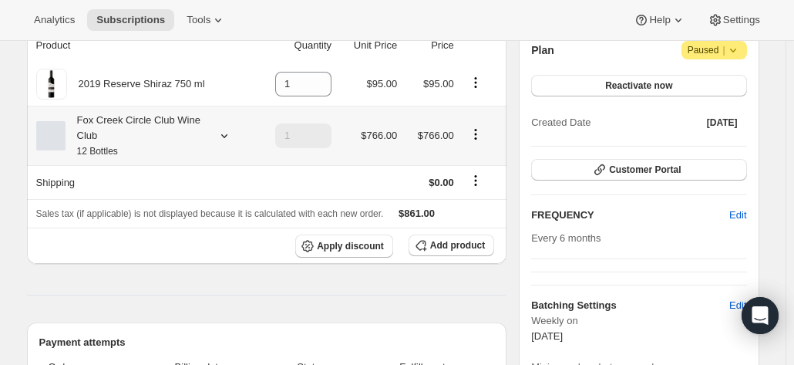
click at [476, 135] on icon "Product actions" at bounding box center [475, 133] width 15 height 15
click at [475, 193] on span "Remove" at bounding box center [479, 189] width 37 height 12
type input "0"
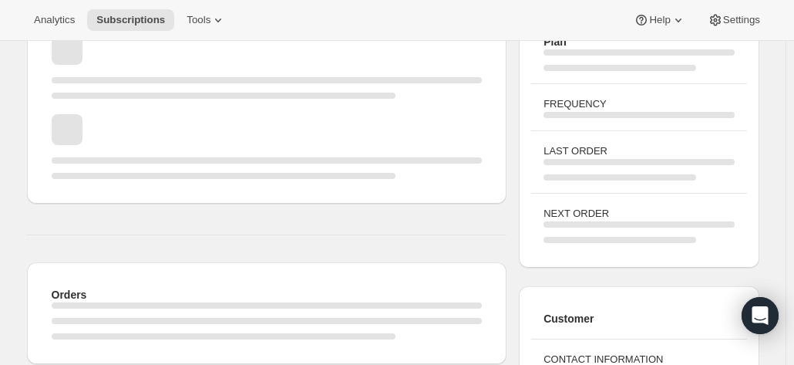
scroll to position [77, 0]
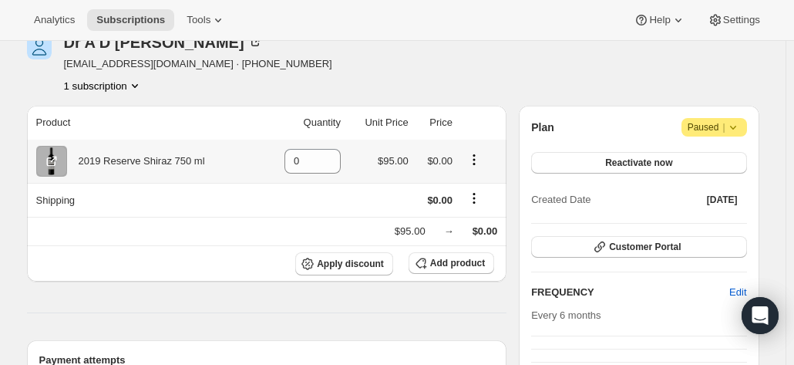
drag, startPoint x: 319, startPoint y: 158, endPoint x: 277, endPoint y: 158, distance: 41.6
click at [277, 158] on td "0" at bounding box center [303, 160] width 84 height 43
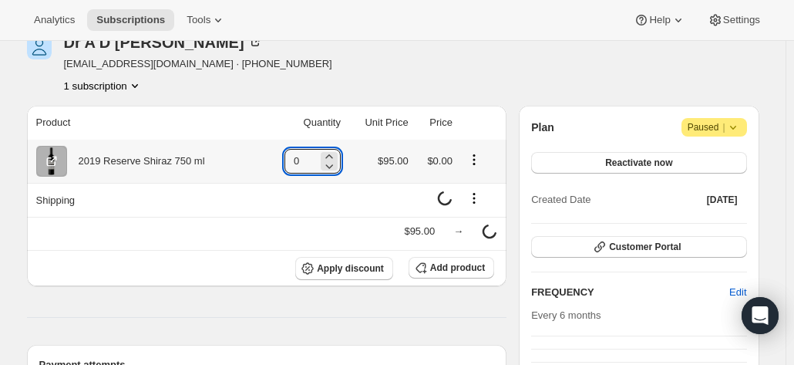
drag, startPoint x: 285, startPoint y: 157, endPoint x: 267, endPoint y: 160, distance: 17.9
click at [270, 157] on td "0" at bounding box center [303, 160] width 84 height 43
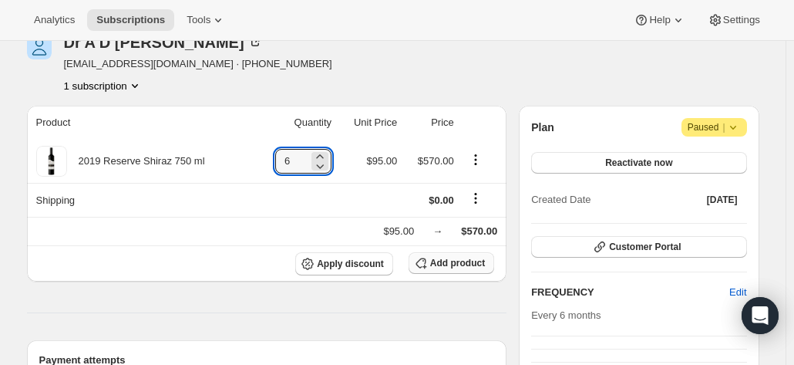
type input "6"
click at [447, 257] on span "Add product" at bounding box center [457, 263] width 55 height 12
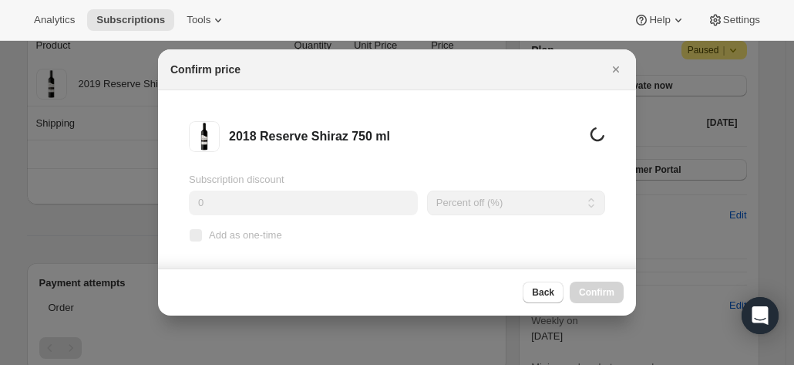
scroll to position [0, 0]
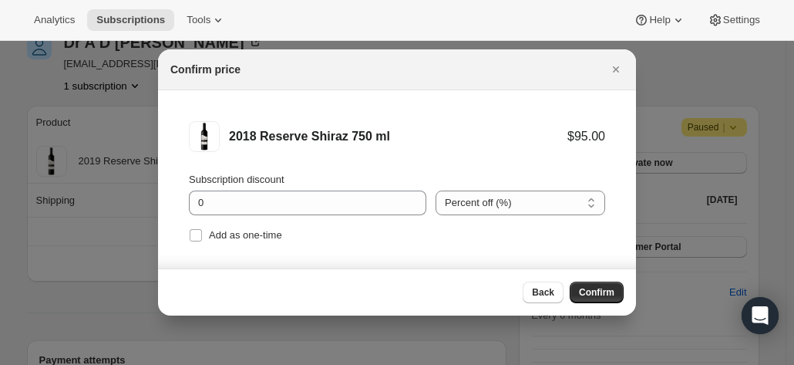
click at [589, 295] on span "Confirm" at bounding box center [596, 292] width 35 height 12
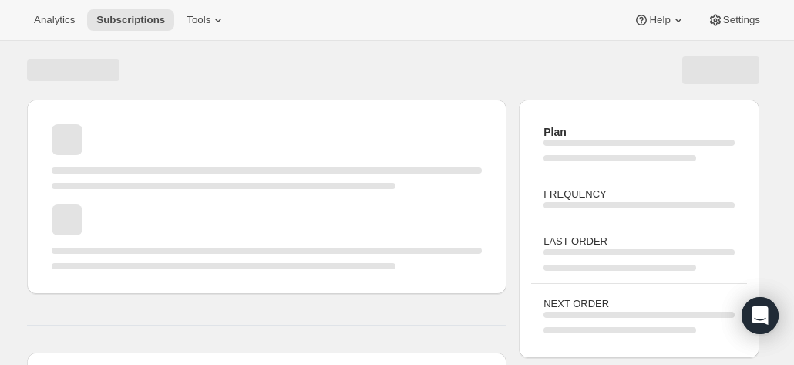
scroll to position [77, 0]
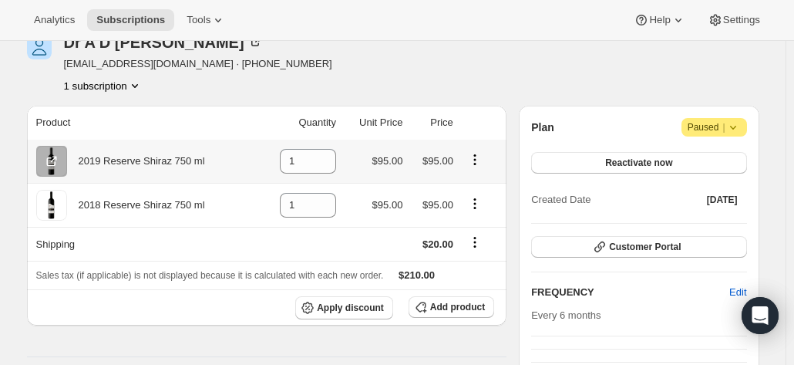
click at [477, 158] on icon "Product actions" at bounding box center [474, 159] width 15 height 15
drag, startPoint x: 297, startPoint y: 156, endPoint x: 233, endPoint y: 147, distance: 65.4
click at [233, 147] on tr "2019 Reserve Shiraz 750 ml 1 $95.00 $95.00" at bounding box center [267, 160] width 480 height 43
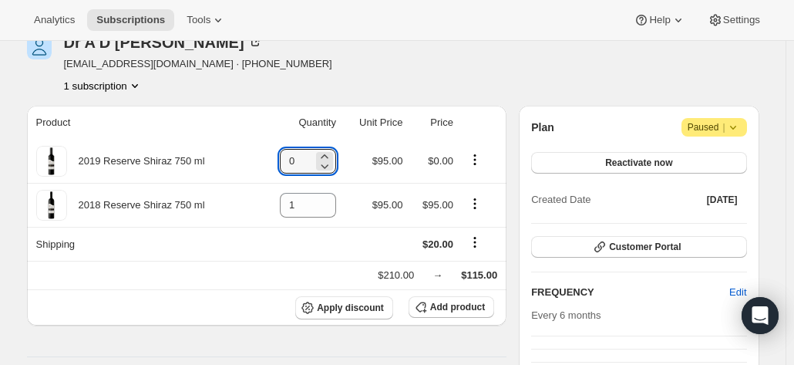
type input "0"
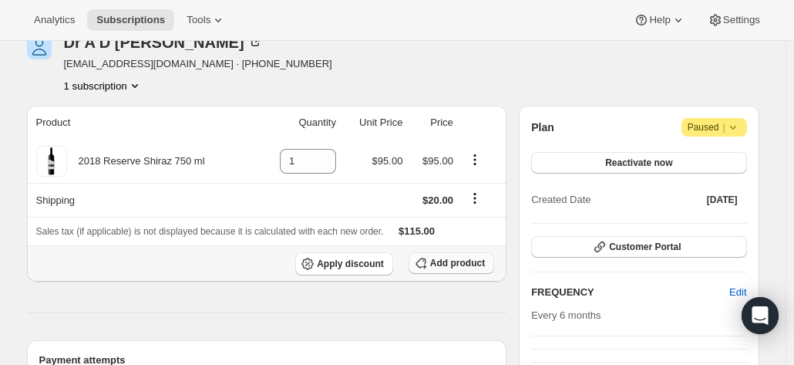
click at [444, 261] on span "Add product" at bounding box center [457, 263] width 55 height 12
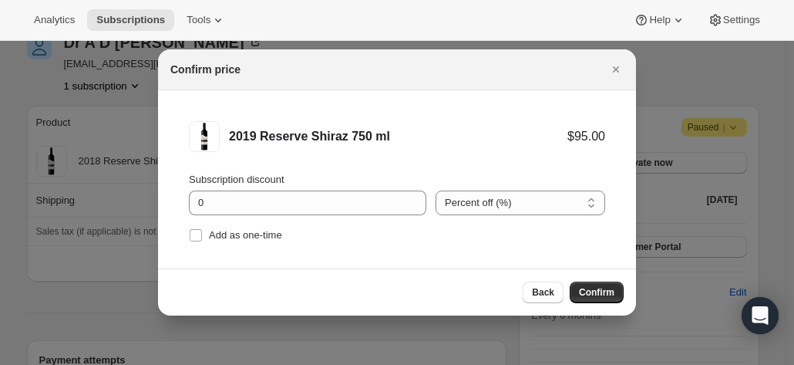
scroll to position [0, 0]
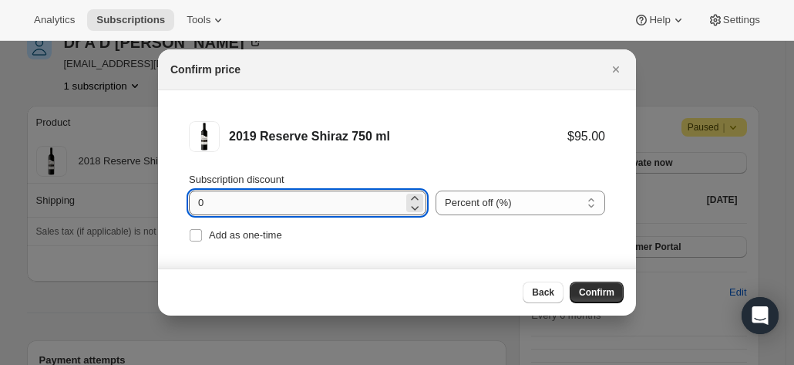
click at [287, 211] on input "0" at bounding box center [296, 202] width 214 height 25
drag, startPoint x: 231, startPoint y: 204, endPoint x: 131, endPoint y: 203, distance: 100.2
type input "20"
click at [587, 292] on span "Confirm" at bounding box center [596, 292] width 35 height 12
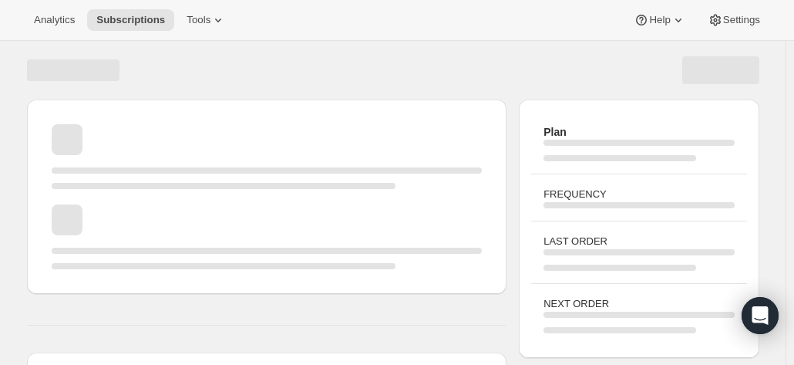
scroll to position [77, 0]
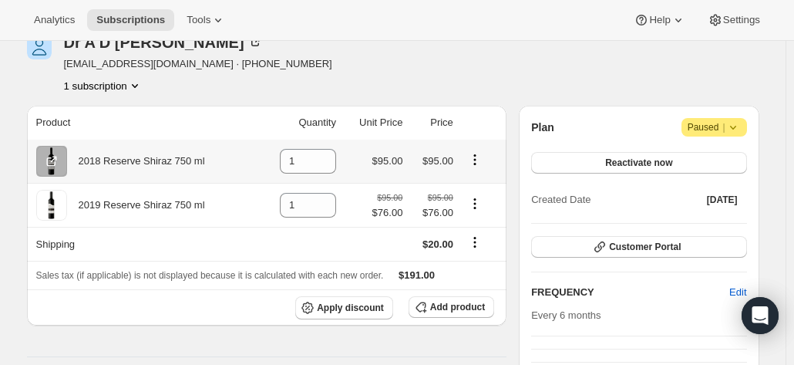
click at [478, 157] on icon "Product actions" at bounding box center [474, 159] width 15 height 15
drag, startPoint x: 318, startPoint y: 162, endPoint x: 301, endPoint y: 161, distance: 16.2
click at [316, 162] on div "1" at bounding box center [308, 161] width 56 height 25
drag, startPoint x: 301, startPoint y: 161, endPoint x: 248, endPoint y: 154, distance: 53.6
click at [254, 156] on tr "2018 Reserve Shiraz 750 ml 1 $95.00 $95.00" at bounding box center [267, 160] width 480 height 43
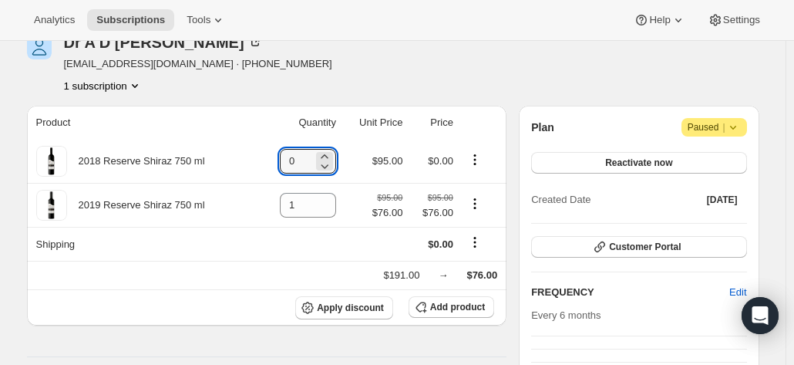
type input "0"
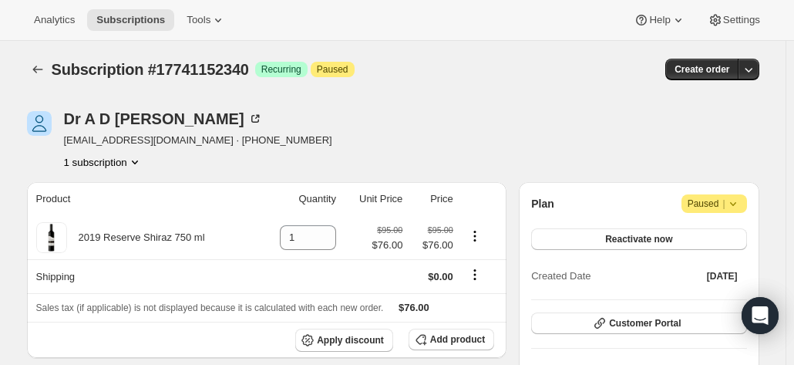
scroll to position [0, 0]
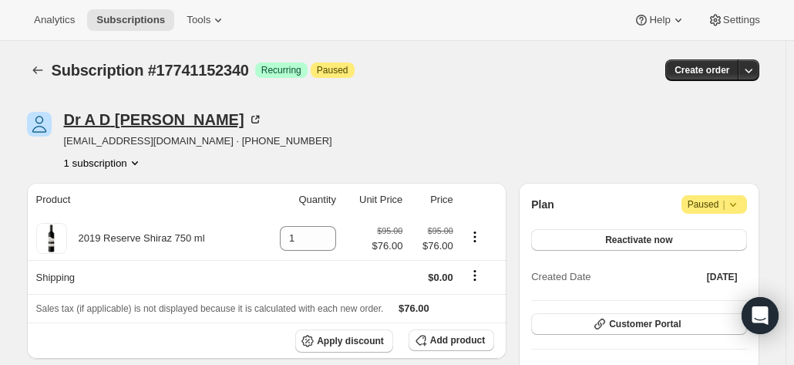
click at [131, 114] on div "Dr A D Purser" at bounding box center [163, 119] width 199 height 15
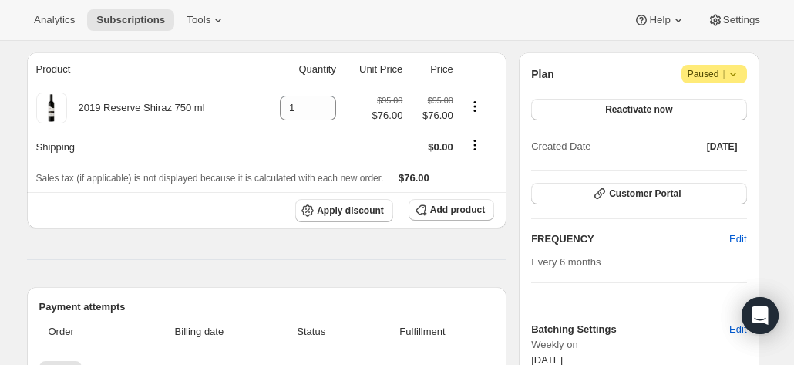
scroll to position [154, 0]
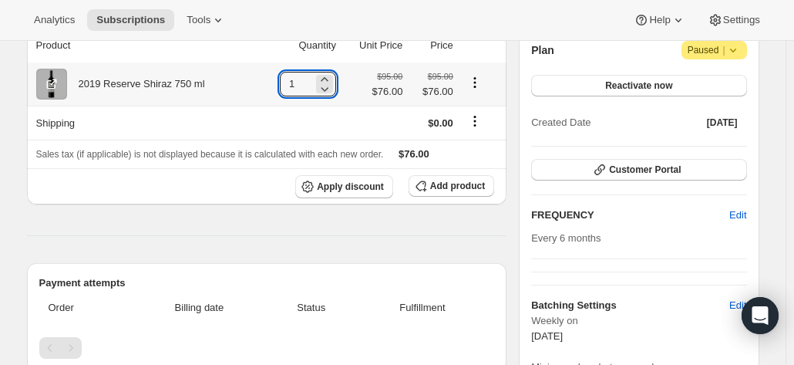
drag, startPoint x: 281, startPoint y: 82, endPoint x: 264, endPoint y: 76, distance: 17.1
click at [264, 81] on td "1" at bounding box center [298, 83] width 83 height 43
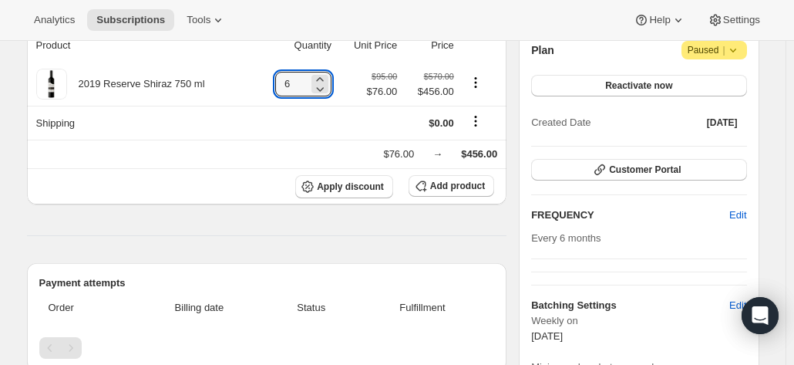
scroll to position [308, 0]
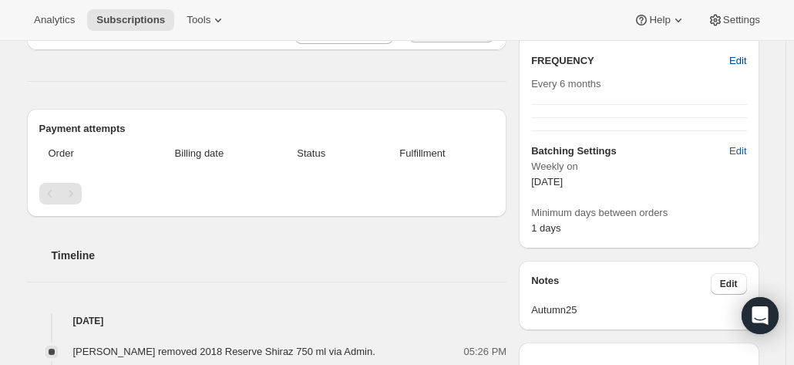
type input "6"
click at [746, 59] on span "Edit" at bounding box center [737, 60] width 17 height 15
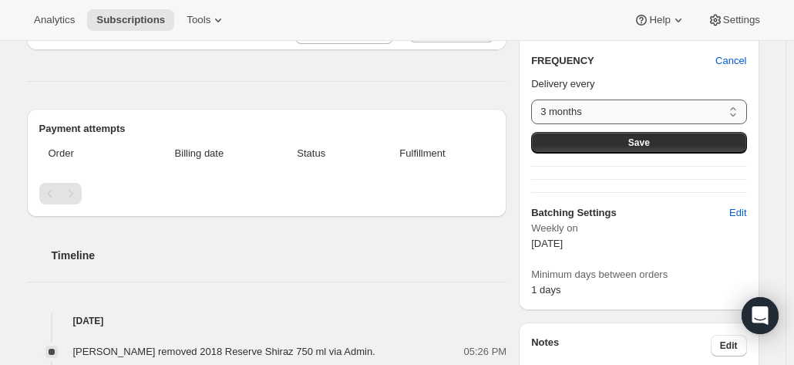
click at [567, 112] on select "3 months 4 months 6 months Custom..." at bounding box center [638, 111] width 215 height 25
select select "custom"
click at [535, 99] on select "3 months 4 months 6 months Custom..." at bounding box center [638, 111] width 215 height 25
select select "MONTH"
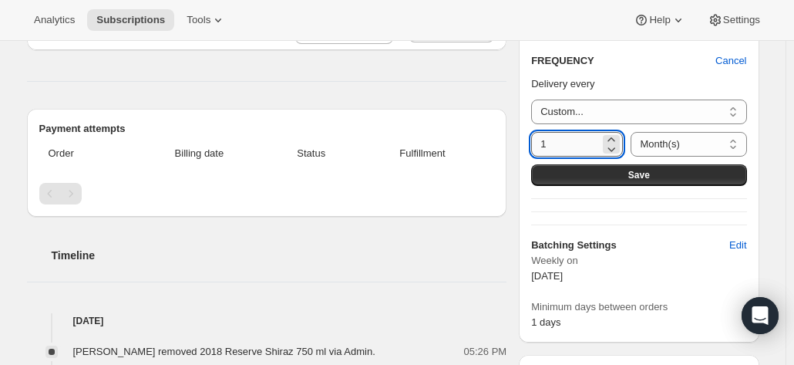
click at [570, 144] on input "1" at bounding box center [565, 144] width 69 height 25
type input "12"
click at [631, 104] on select "3 months 4 months 6 months Custom..." at bounding box center [638, 111] width 215 height 25
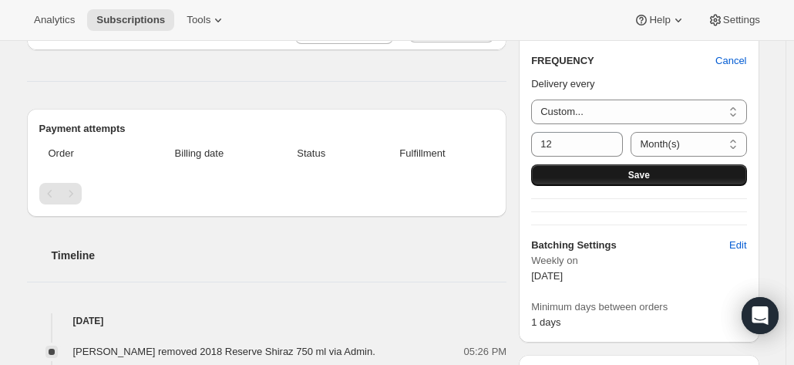
click at [618, 171] on button "Save" at bounding box center [638, 175] width 215 height 22
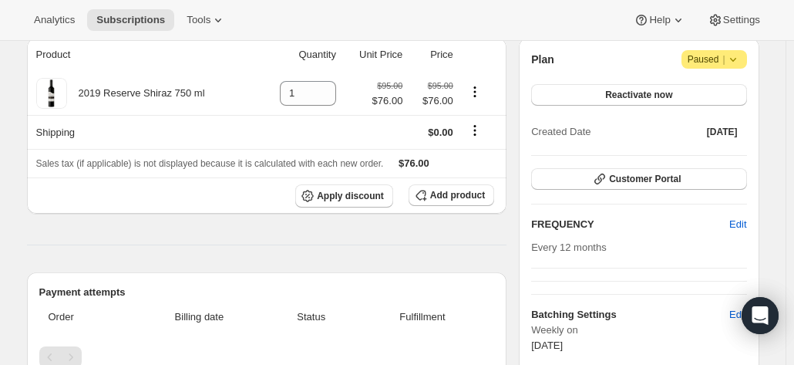
scroll to position [154, 0]
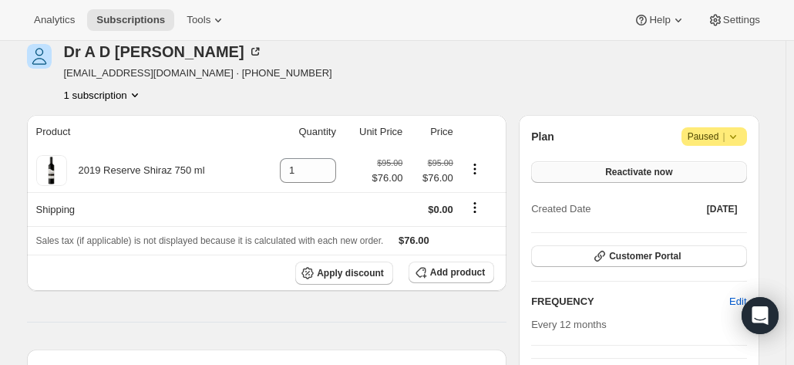
click at [603, 172] on button "Reactivate now" at bounding box center [638, 172] width 215 height 22
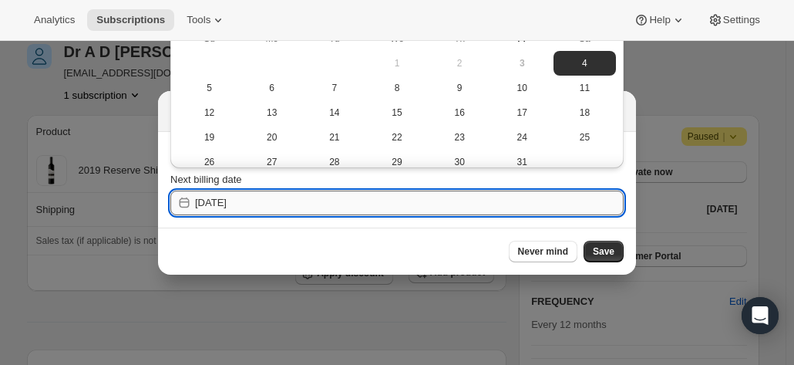
click at [274, 193] on input "2025-10-04" at bounding box center [409, 202] width 428 height 25
click at [580, 62] on span "4" at bounding box center [585, 63] width 50 height 12
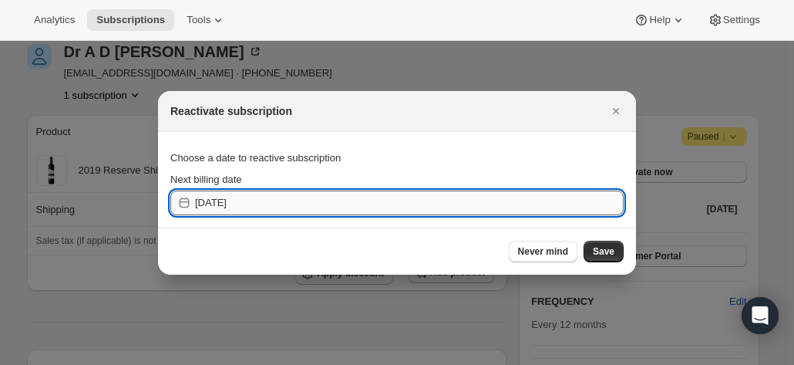
click at [341, 200] on input "2025-10-03" at bounding box center [409, 202] width 428 height 25
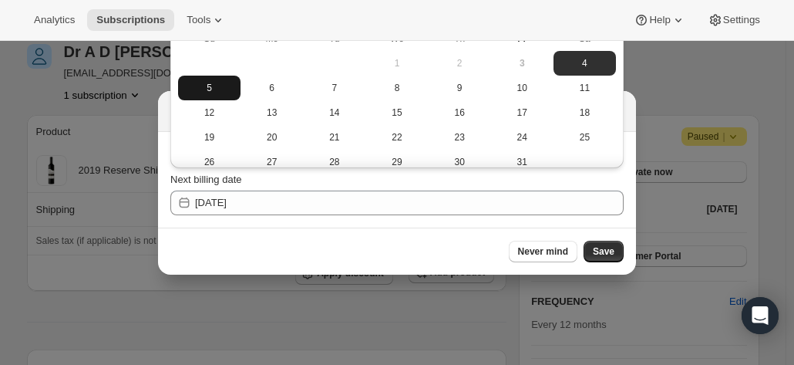
drag, startPoint x: 581, startPoint y: 62, endPoint x: 207, endPoint y: 94, distance: 375.9
click at [256, 90] on tbody "1 2 3 4 5 6 7 8 9 10 11 12 13 14 15 16 17 18 19 20 21 22 23 24 25 26 27 28 29 3…" at bounding box center [397, 112] width 438 height 123
click at [203, 93] on span "5" at bounding box center [209, 88] width 50 height 12
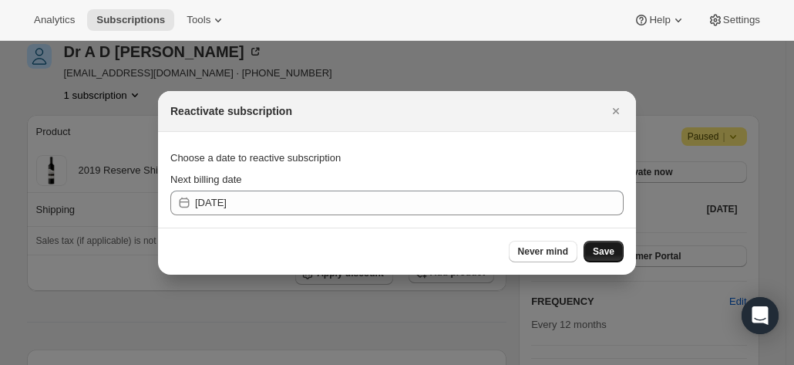
click at [613, 250] on span "Save" at bounding box center [604, 251] width 22 height 12
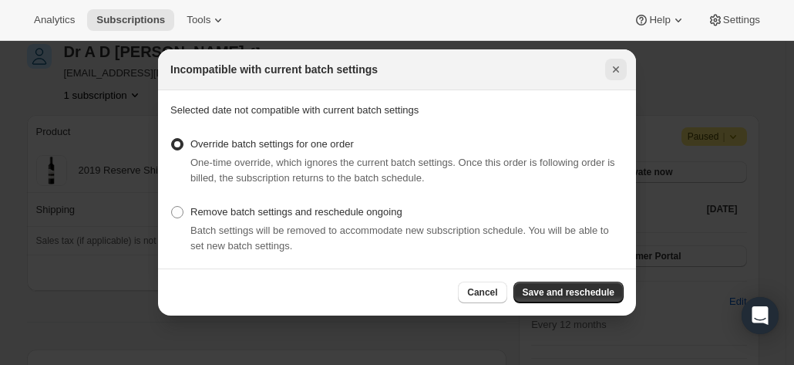
click at [608, 72] on button "Close" at bounding box center [616, 70] width 22 height 22
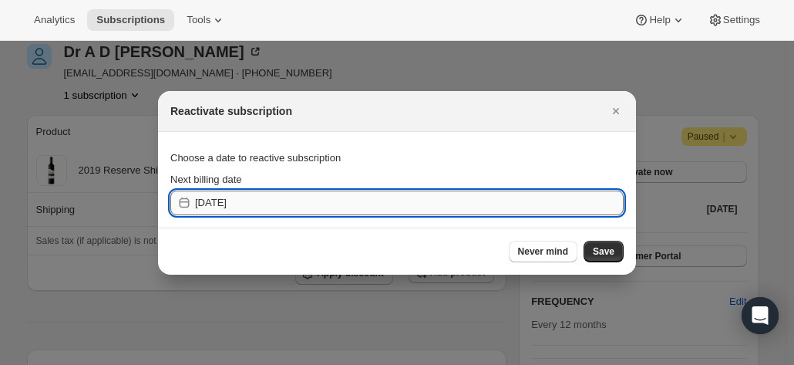
click at [265, 194] on input "2025-10-04" at bounding box center [409, 202] width 428 height 25
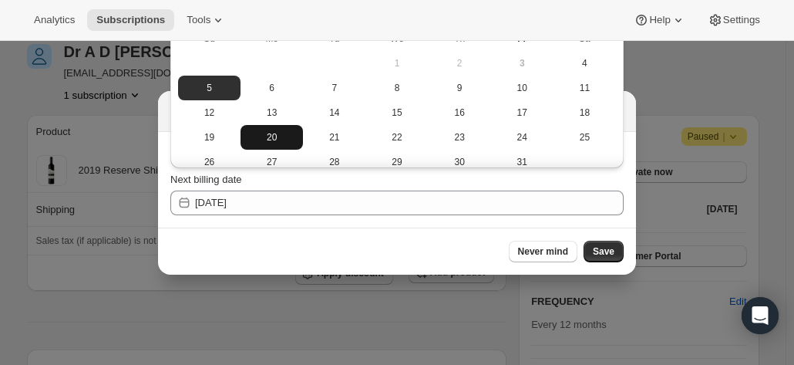
click at [273, 136] on span "20" at bounding box center [272, 137] width 50 height 12
type input "2025-10-19"
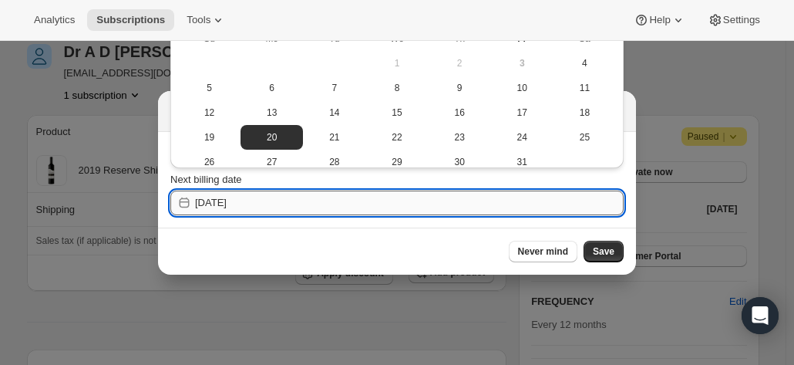
click at [235, 195] on input "2025-10-19" at bounding box center [409, 202] width 428 height 25
click at [268, 140] on span "20" at bounding box center [272, 137] width 50 height 12
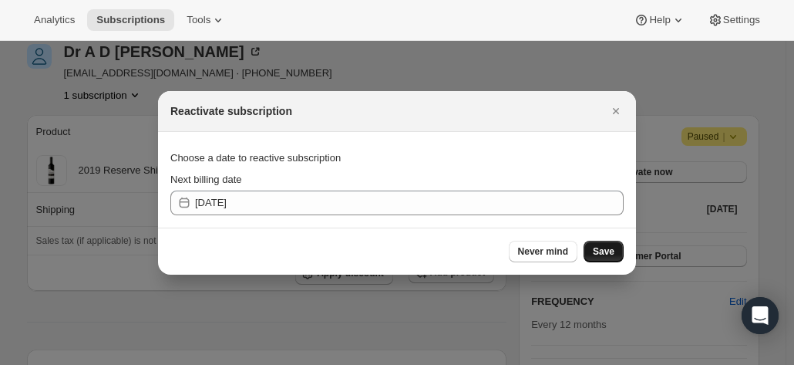
click at [598, 245] on span "Save" at bounding box center [604, 251] width 22 height 12
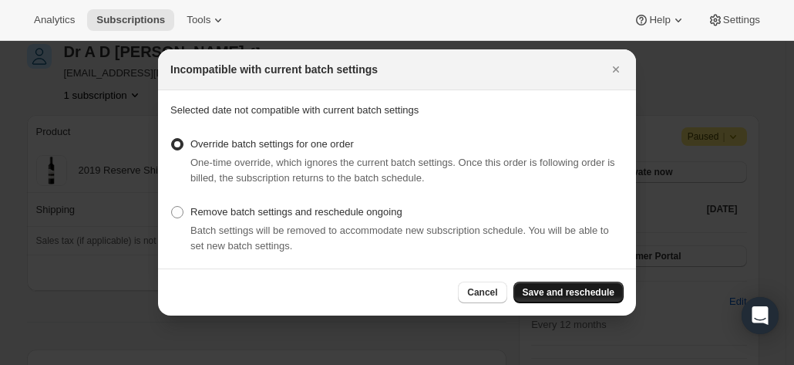
click at [570, 292] on span "Save and reschedule" at bounding box center [569, 292] width 92 height 12
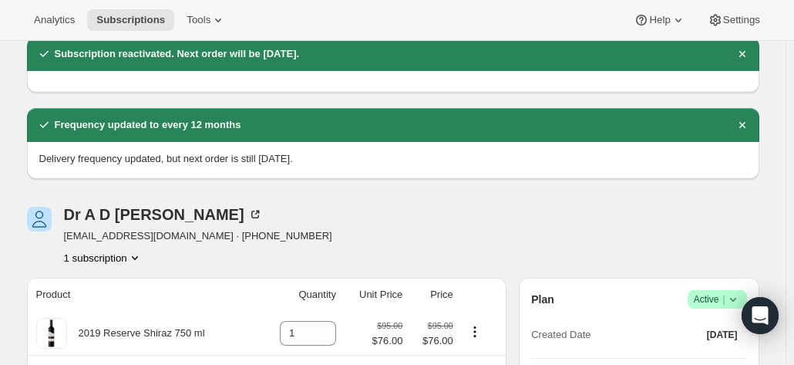
scroll to position [0, 0]
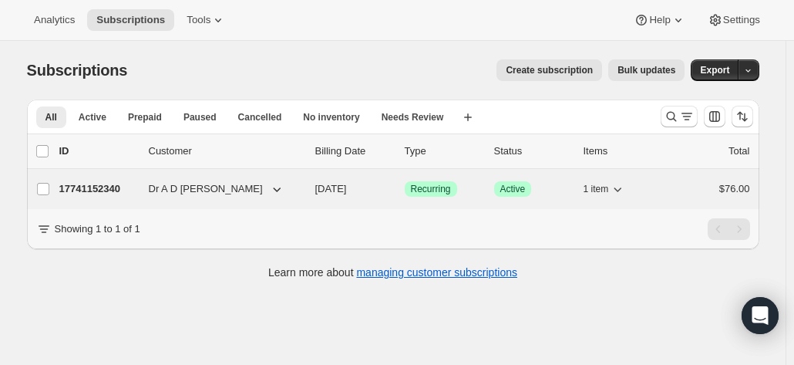
click at [99, 187] on p "17741152340" at bounding box center [97, 188] width 77 height 15
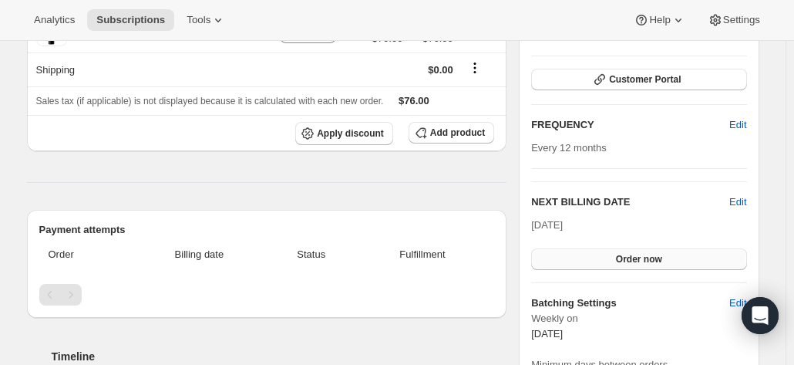
scroll to position [231, 0]
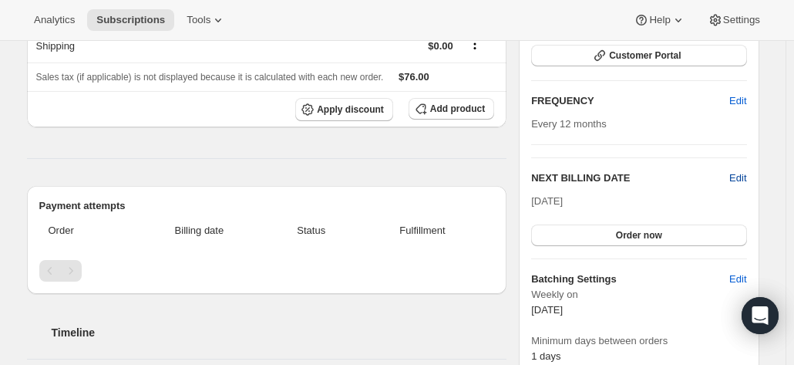
click at [744, 175] on span "Edit" at bounding box center [737, 177] width 17 height 15
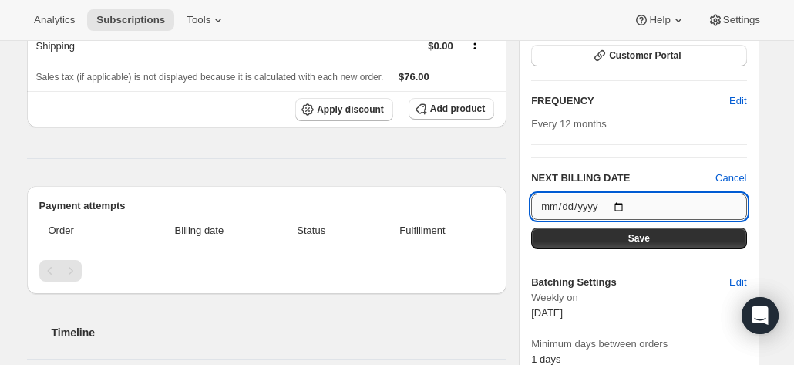
click at [623, 204] on input "2025-10-19" at bounding box center [638, 206] width 215 height 26
type input "2025-10-20"
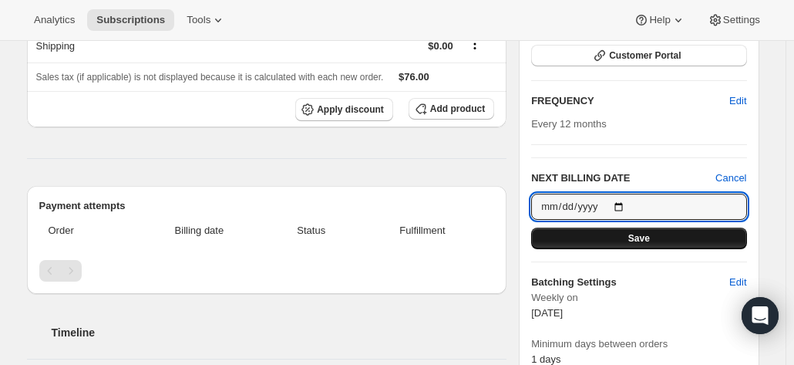
click at [627, 227] on button "Save" at bounding box center [638, 238] width 215 height 22
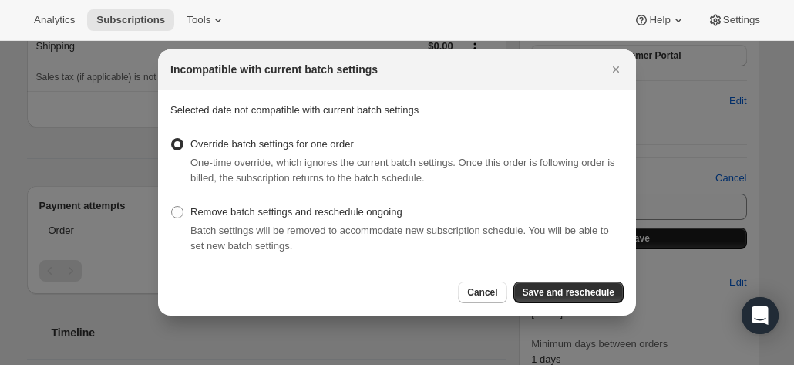
scroll to position [0, 0]
click at [557, 286] on button "Save and reschedule" at bounding box center [568, 292] width 110 height 22
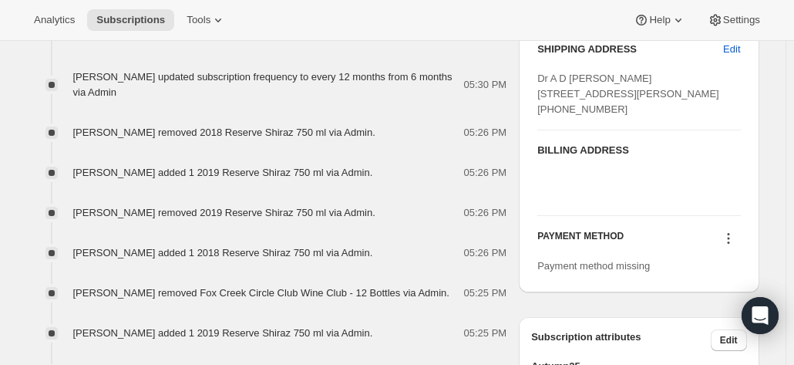
scroll to position [771, 0]
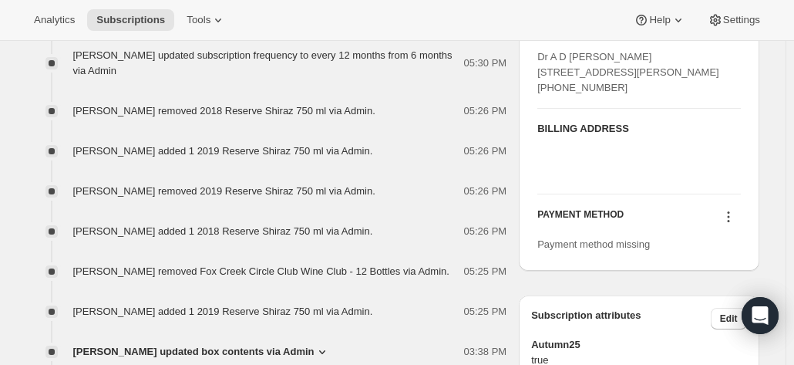
click at [728, 224] on icon at bounding box center [728, 216] width 15 height 15
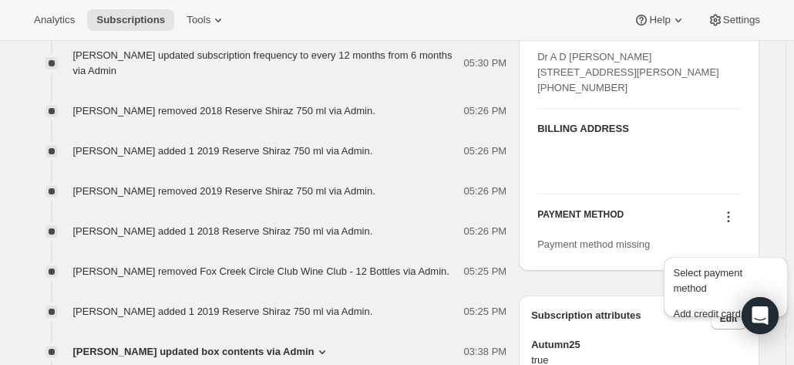
drag, startPoint x: 629, startPoint y: 115, endPoint x: 529, endPoint y: 55, distance: 116.4
click at [529, 55] on div "SHIPPING ADDRESS Edit Dr A D Purser 11 River Street ST PETERS SA, 5069 Australi…" at bounding box center [639, 136] width 240 height 269
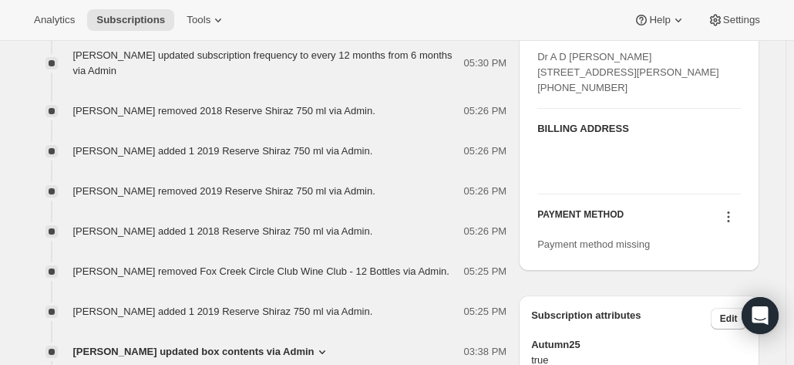
copy span "Dr A D Purser 11 River Street ST PETERS SA, 5069 Australia +61409800056"
click at [724, 140] on div "BILLING ADDRESS" at bounding box center [638, 151] width 203 height 85
click at [734, 224] on icon at bounding box center [728, 216] width 15 height 15
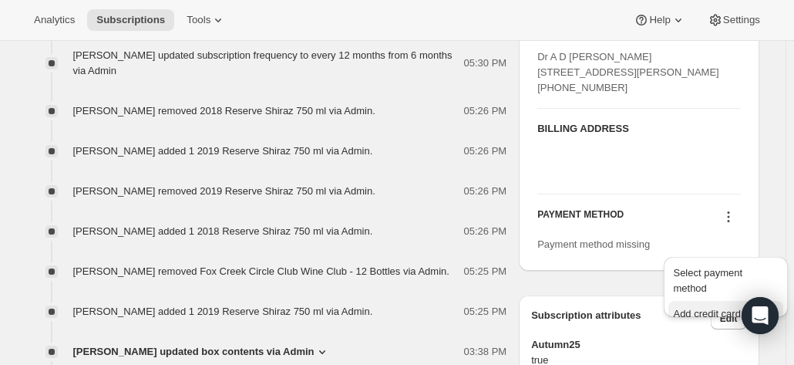
click at [702, 307] on span "Add credit card" at bounding box center [706, 313] width 67 height 12
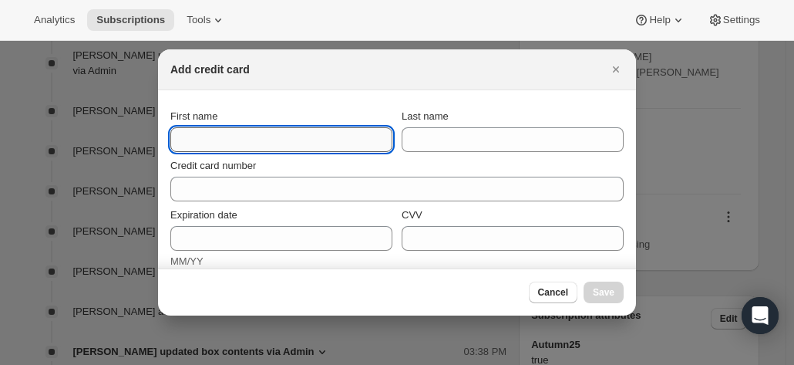
click at [239, 141] on input "First name" at bounding box center [281, 139] width 222 height 25
type input "Dr A D"
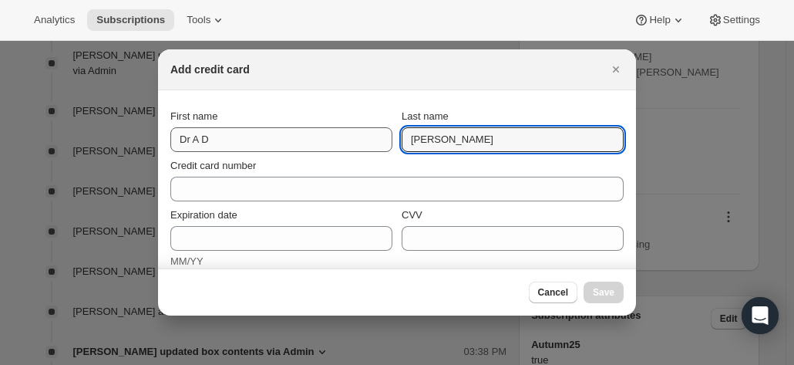
type input "Purser"
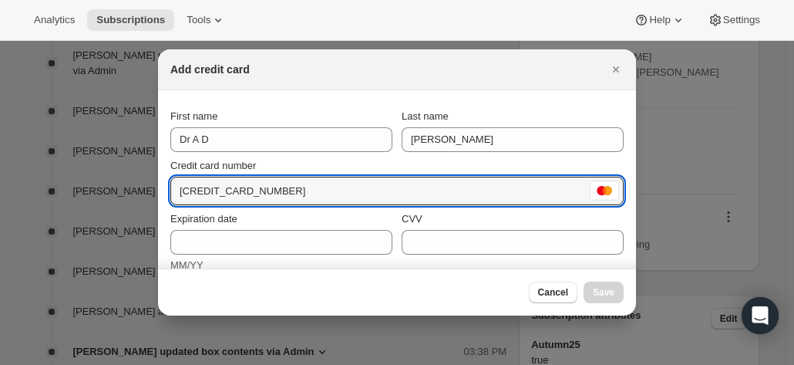
drag, startPoint x: 200, startPoint y: 189, endPoint x: 156, endPoint y: 194, distance: 45.0
type input "5163 1030 0638 4741"
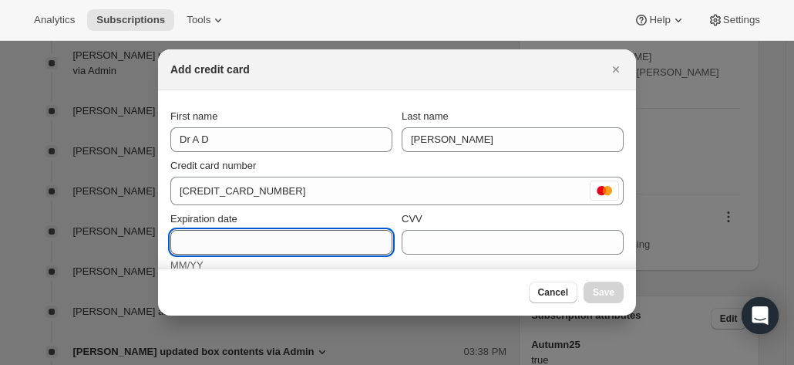
click at [211, 240] on input "Expiration date" at bounding box center [281, 242] width 222 height 25
type input "07/27"
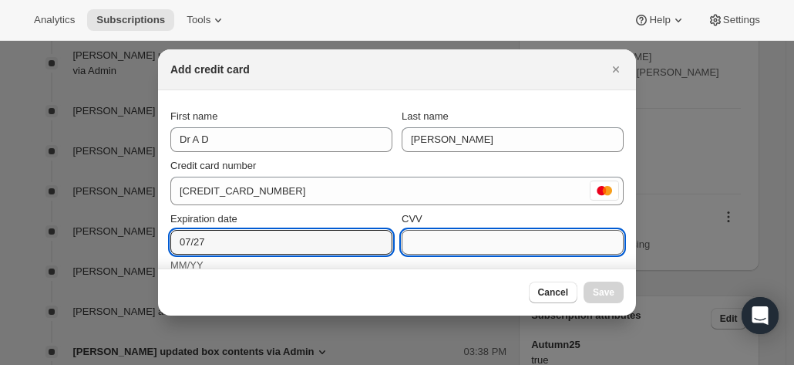
click at [437, 237] on input "CVV" at bounding box center [513, 242] width 222 height 25
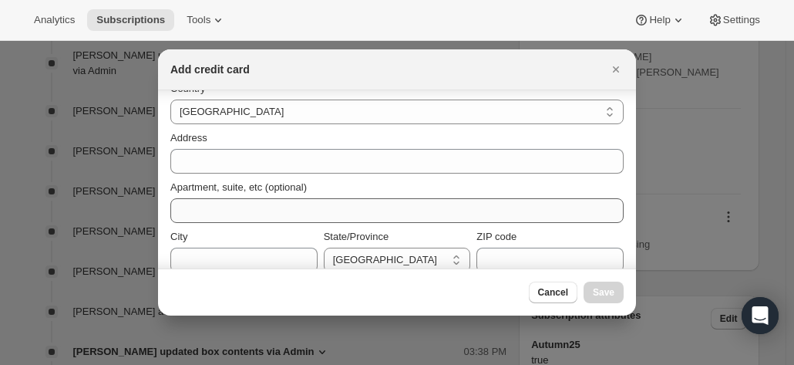
scroll to position [231, 0]
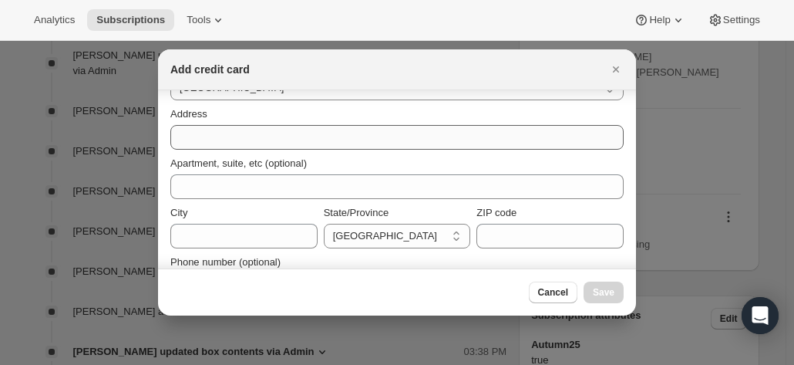
type input "584"
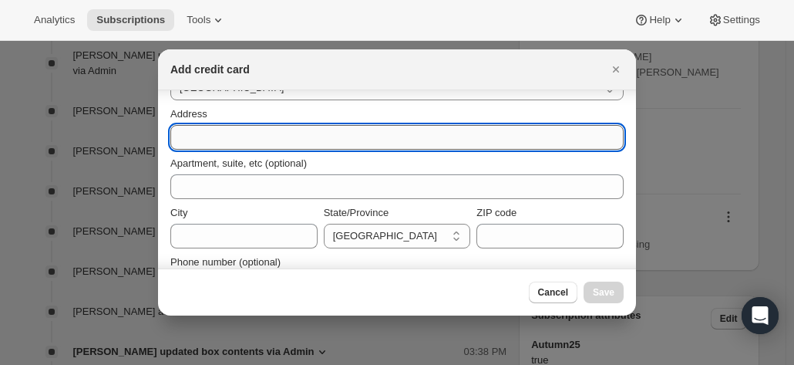
click at [203, 136] on input "Address" at bounding box center [396, 137] width 453 height 25
paste input "Dr A D Purser 11 River Street ST PETERS SA, 5069 Australia +61409800056"
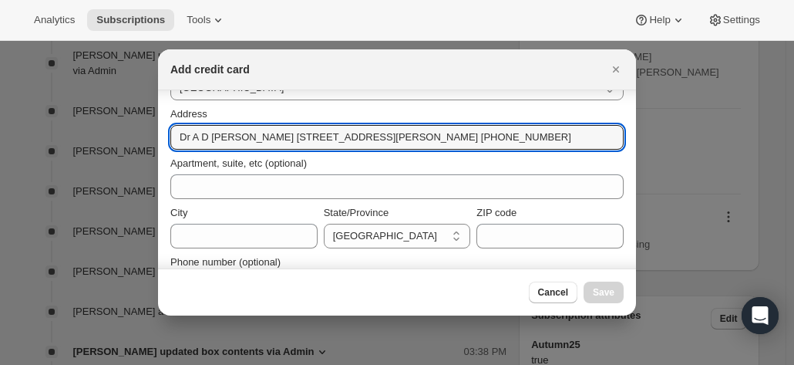
drag, startPoint x: 239, startPoint y: 140, endPoint x: 147, endPoint y: 137, distance: 91.8
drag, startPoint x: 183, startPoint y: 134, endPoint x: 167, endPoint y: 135, distance: 16.2
click at [167, 135] on section "First name Dr A D Last name Purser Credit card number 5163 1030 0638 4741 Expir…" at bounding box center [397, 84] width 478 height 451
drag, startPoint x: 246, startPoint y: 141, endPoint x: 464, endPoint y: 150, distance: 218.3
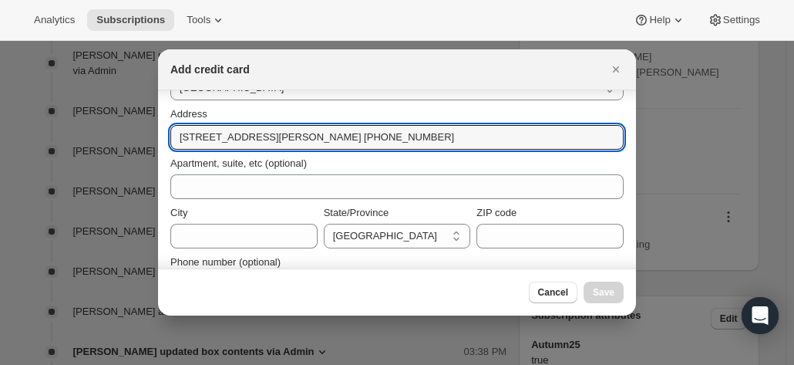
click at [464, 150] on div "Country Australia Austria Belgium Canada Czech Republic Denmark Finland France …" at bounding box center [396, 173] width 453 height 250
type input "11 River Street"
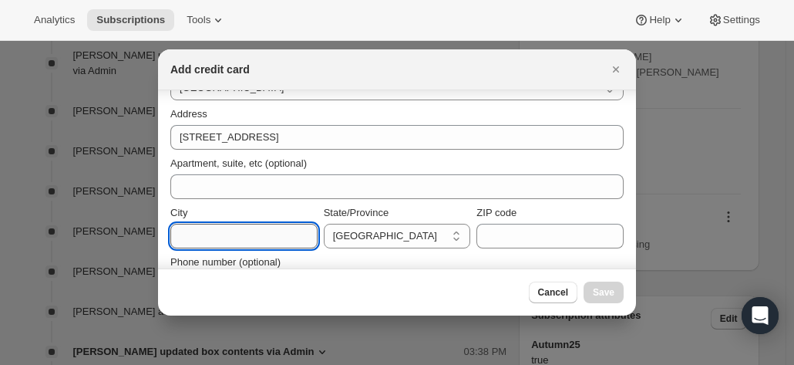
click at [217, 234] on input "City" at bounding box center [243, 235] width 147 height 25
paste input "ST PETERS SA, 5069 Australia +61409800056"
drag, startPoint x: 156, startPoint y: 224, endPoint x: 151, endPoint y: 231, distance: 8.3
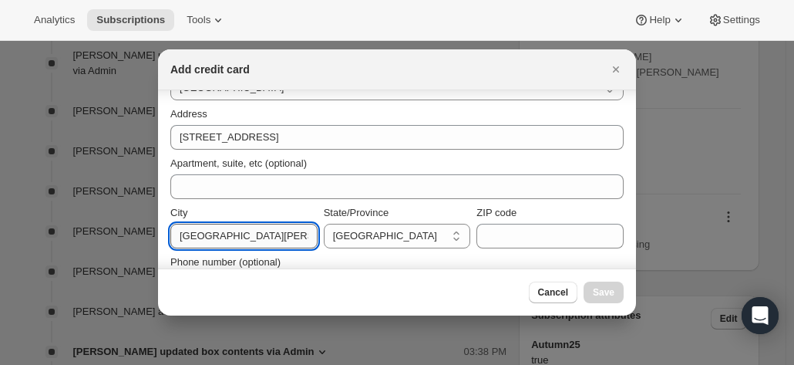
drag, startPoint x: 163, startPoint y: 234, endPoint x: 177, endPoint y: 234, distance: 14.7
click at [163, 234] on section "First name Dr A D Last name Purser Credit card number 5163 1030 0638 4741 Expir…" at bounding box center [397, 84] width 478 height 451
drag, startPoint x: 224, startPoint y: 233, endPoint x: 414, endPoint y: 255, distance: 190.9
click at [412, 255] on div "Country Australia Austria Belgium Canada Czech Republic Denmark Finland France …" at bounding box center [396, 173] width 453 height 250
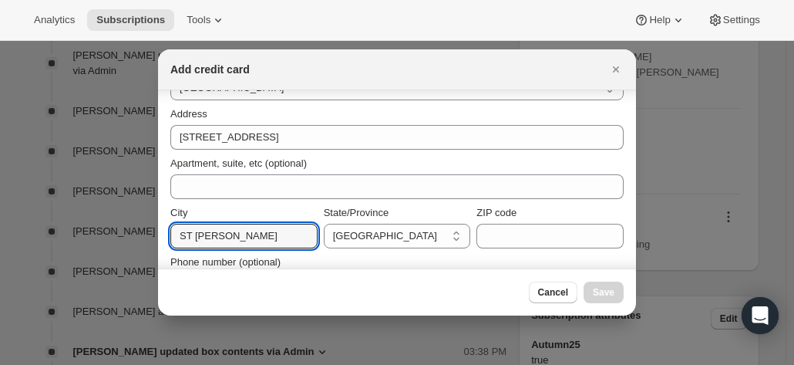
scroll to position [0, 0]
type input "ST PETERS"
click at [419, 239] on select "Australian Capital Territory New South Wales Northern Territory Queensland Sout…" at bounding box center [397, 235] width 147 height 25
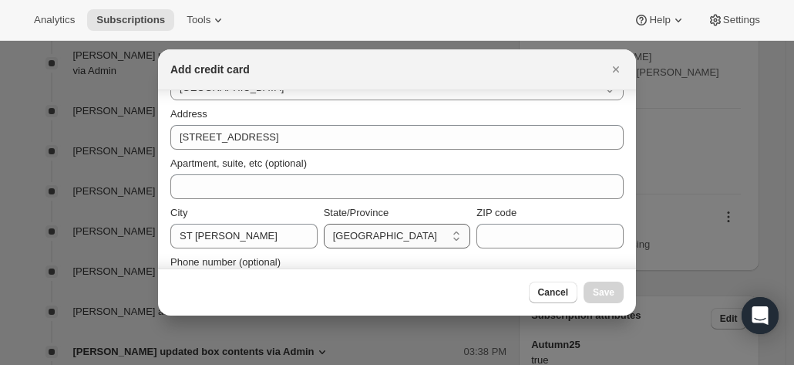
select select "SA"
click at [324, 223] on select "Australian Capital Territory New South Wales Northern Territory Queensland Sout…" at bounding box center [397, 235] width 147 height 25
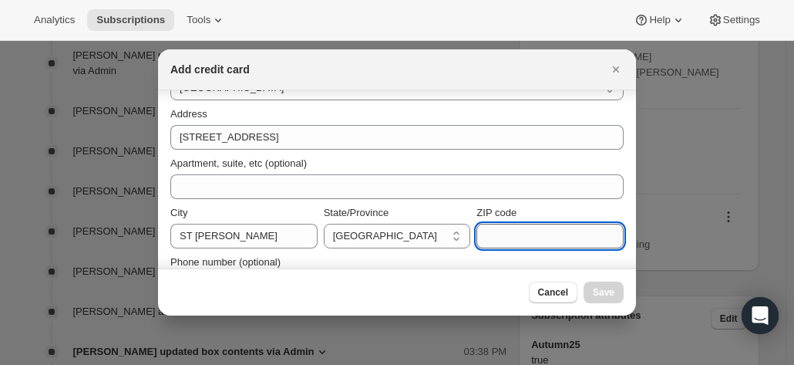
click at [479, 234] on input "ZIP code" at bounding box center [549, 235] width 147 height 25
paste input "SA, 5069 Australia +61409800056"
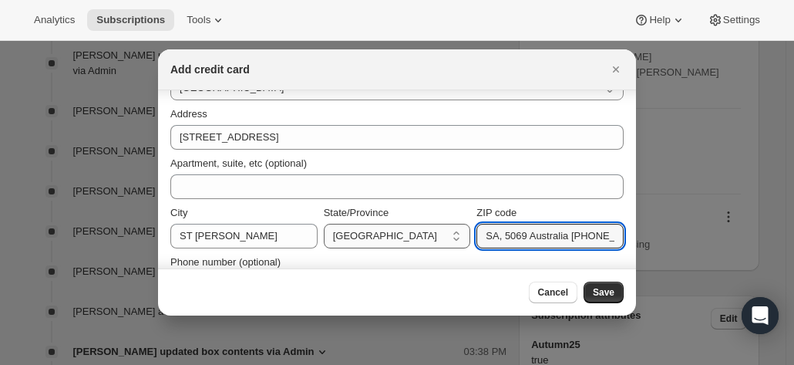
drag, startPoint x: 519, startPoint y: 230, endPoint x: 428, endPoint y: 232, distance: 91.7
click at [428, 232] on div "City ST PETERS State/Province Australian Capital Territory New South Wales Nort…" at bounding box center [396, 226] width 453 height 43
click at [496, 231] on input "SA, 5069 Australia +61409800056" at bounding box center [549, 235] width 147 height 25
drag, startPoint x: 498, startPoint y: 237, endPoint x: 446, endPoint y: 234, distance: 51.8
click at [446, 234] on div "City ST PETERS State/Province Australian Capital Territory New South Wales Nort…" at bounding box center [396, 226] width 453 height 43
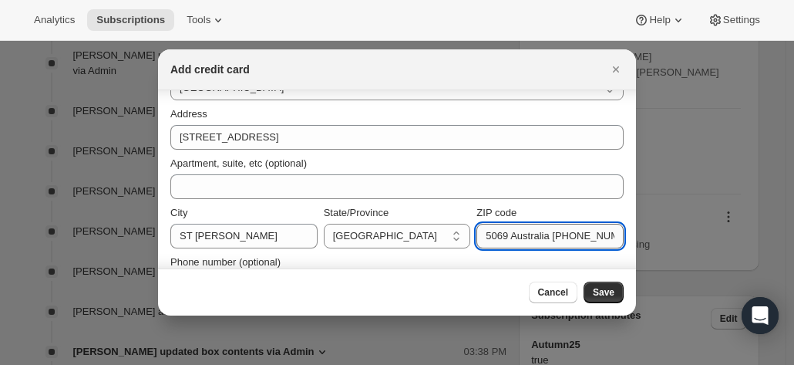
click at [484, 234] on input "5069 Australia +61409800056" at bounding box center [549, 235] width 147 height 25
click at [543, 235] on input "5069 Australia +61409800056" at bounding box center [549, 235] width 147 height 25
drag, startPoint x: 504, startPoint y: 235, endPoint x: 639, endPoint y: 243, distance: 135.1
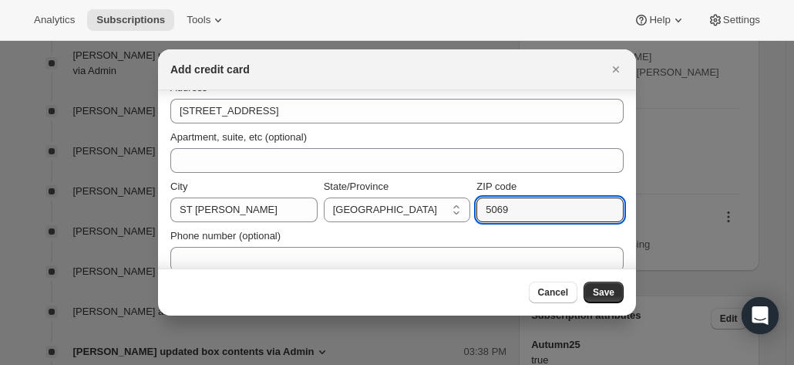
scroll to position [271, 0]
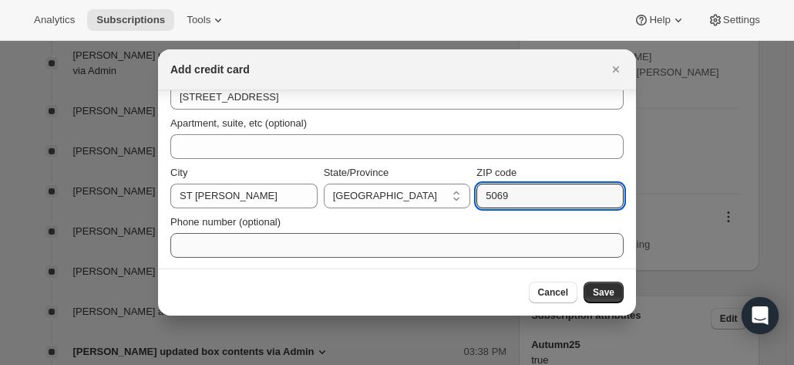
type input "5069"
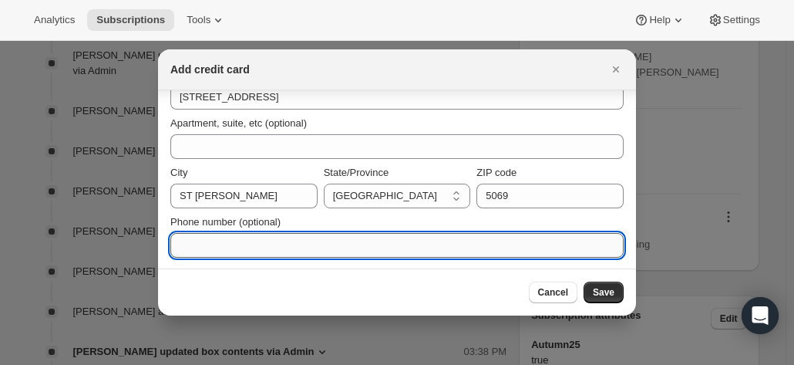
click at [225, 244] on input "Phone number (optional)" at bounding box center [396, 245] width 453 height 25
paste input "Australia +61409800056"
drag, startPoint x: 219, startPoint y: 243, endPoint x: 140, endPoint y: 243, distance: 78.6
click at [184, 248] on input "+61409800056" at bounding box center [396, 245] width 453 height 25
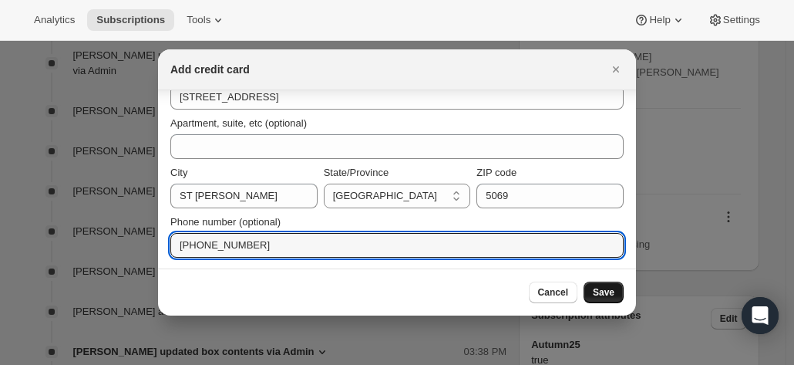
type input "+61409800056"
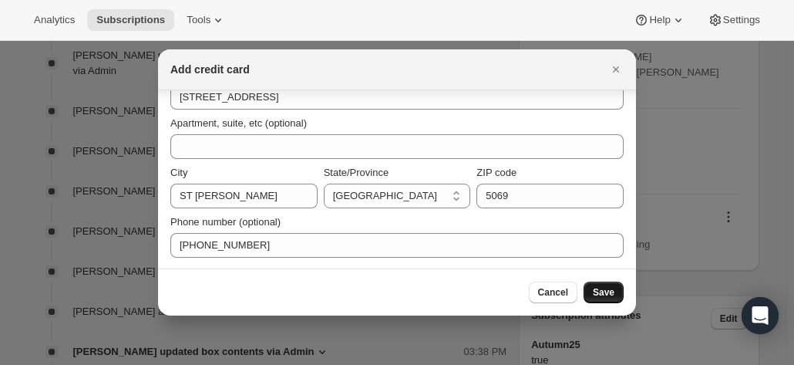
click at [598, 284] on button "Save" at bounding box center [603, 292] width 40 height 22
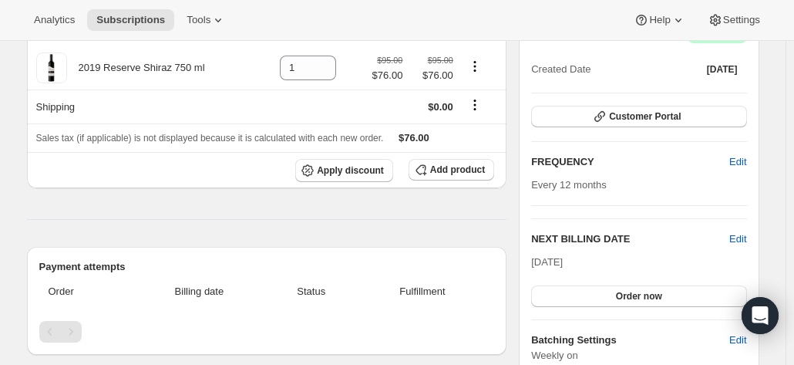
scroll to position [176, 0]
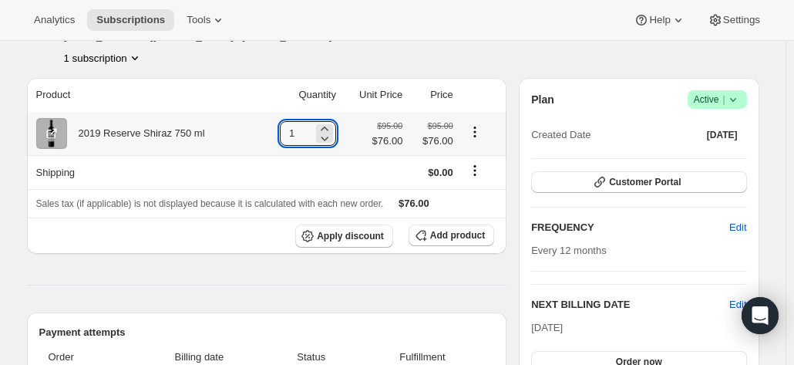
drag, startPoint x: 294, startPoint y: 128, endPoint x: 281, endPoint y: 129, distance: 13.1
click at [282, 128] on input "1" at bounding box center [296, 133] width 33 height 25
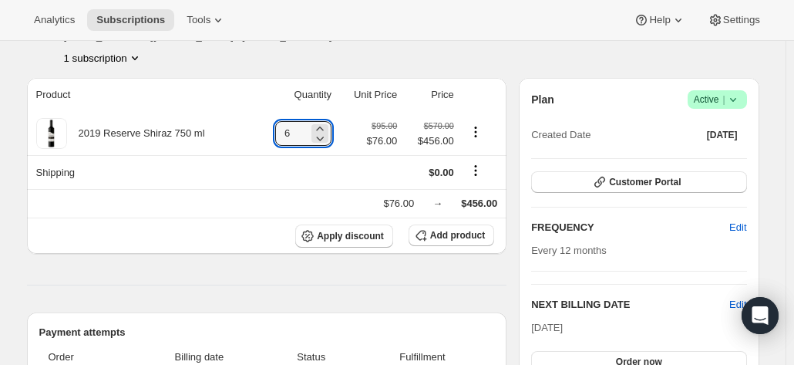
scroll to position [253, 0]
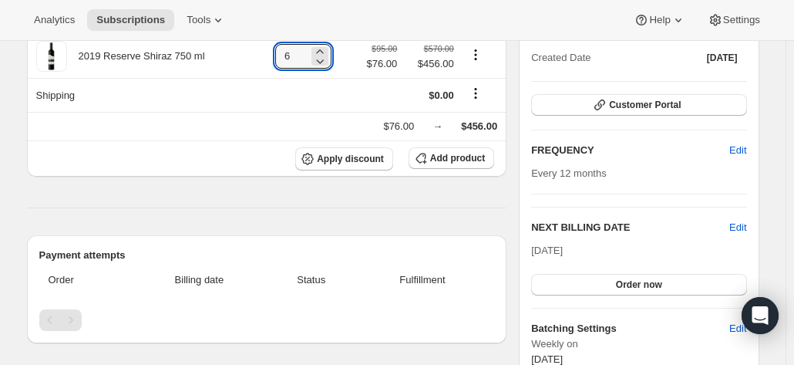
type input "6"
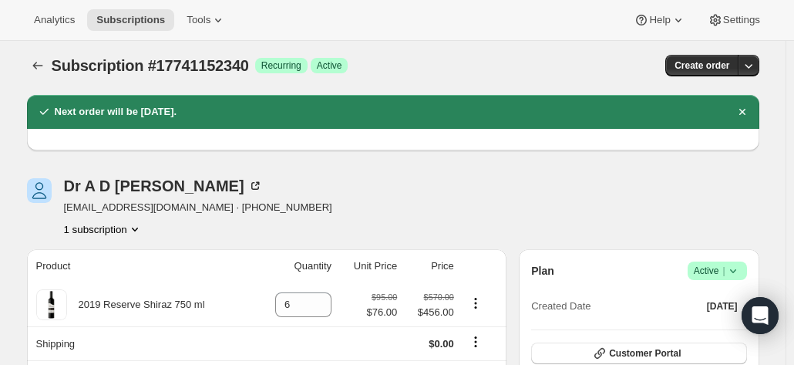
scroll to position [0, 0]
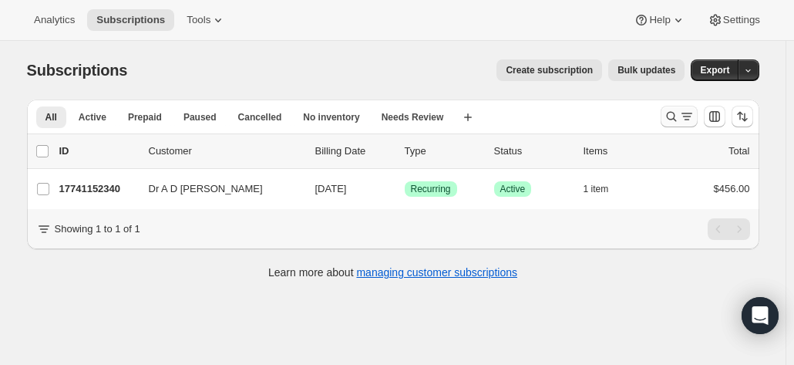
click at [674, 118] on icon "Search and filter results" at bounding box center [671, 116] width 15 height 15
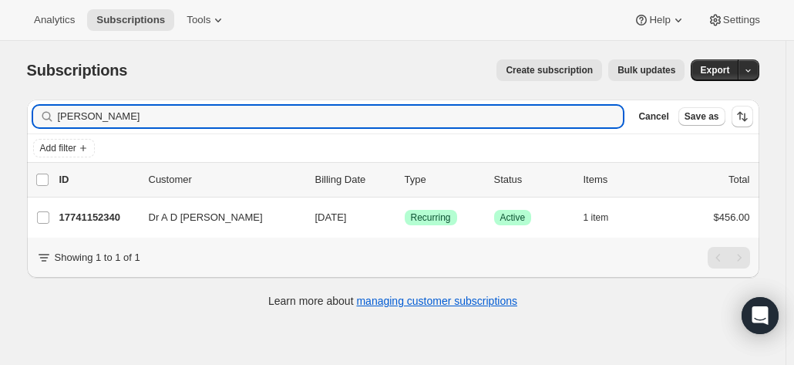
drag, startPoint x: 161, startPoint y: 116, endPoint x: -2, endPoint y: 105, distance: 163.7
click at [0, 105] on html "Analytics Subscriptions Tools Help Settings Skip to content Subscriptions. This…" at bounding box center [397, 182] width 794 height 365
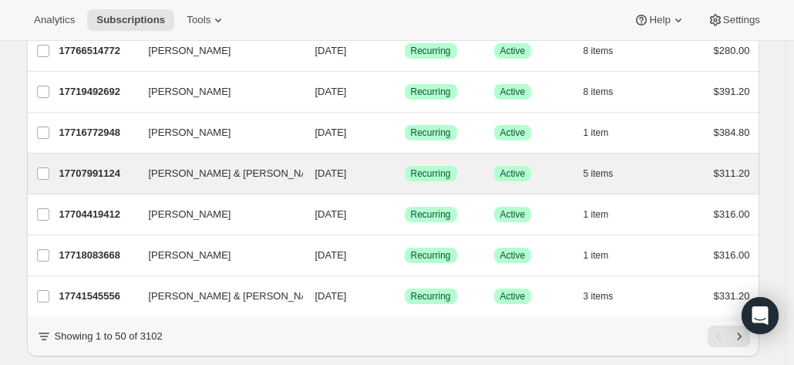
scroll to position [1958, 0]
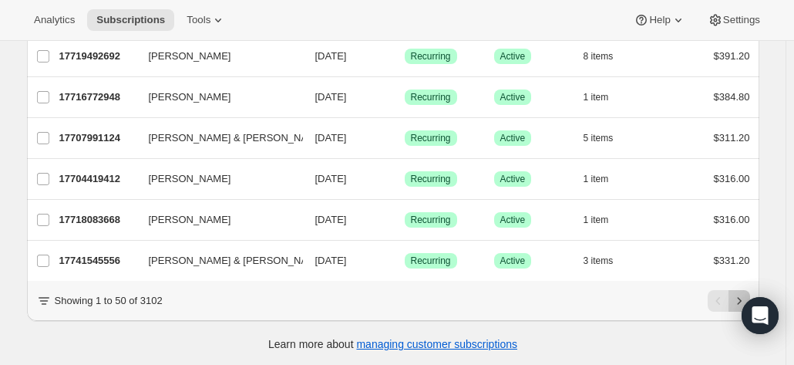
drag, startPoint x: 741, startPoint y: 295, endPoint x: 331, endPoint y: 274, distance: 410.6
click at [396, 292] on div "Showing 1 to 50 of 3102" at bounding box center [393, 301] width 714 height 22
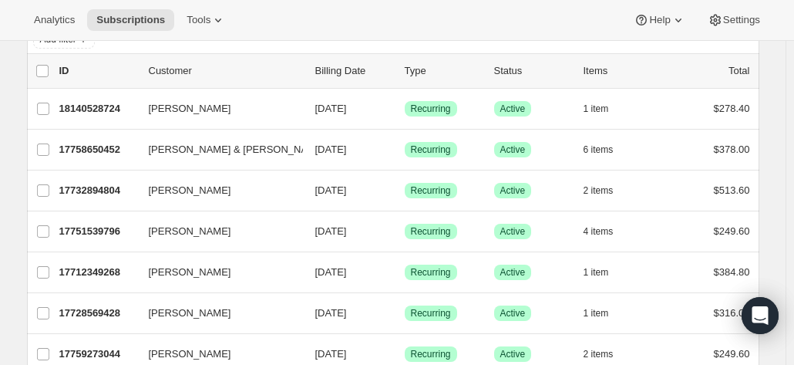
scroll to position [0, 0]
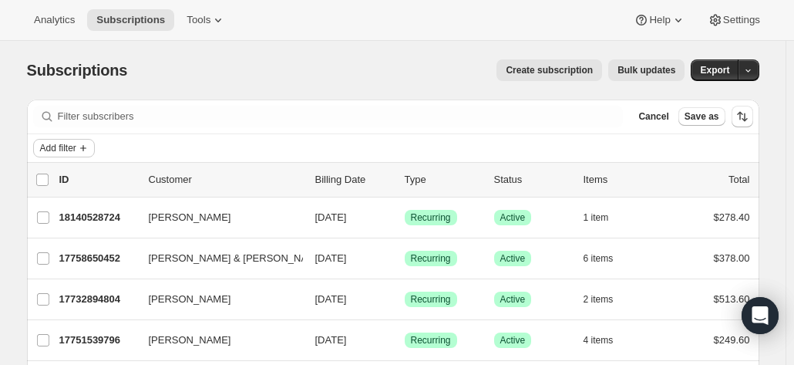
click at [76, 147] on span "Add filter" at bounding box center [58, 148] width 36 height 12
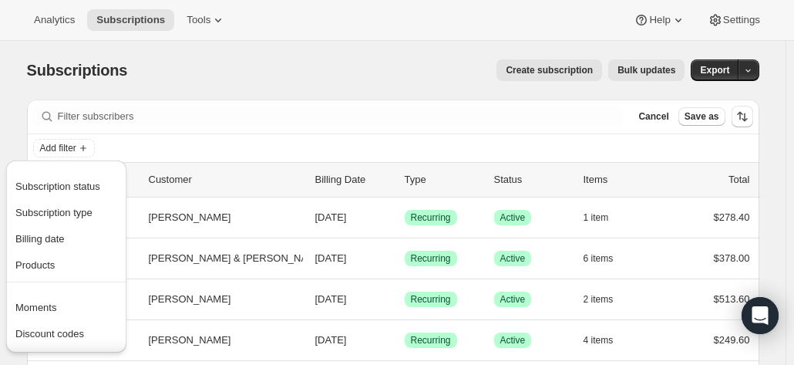
click at [204, 90] on div "Subscriptions. This page is ready Subscriptions Create subscription Bulk update…" at bounding box center [393, 70] width 732 height 59
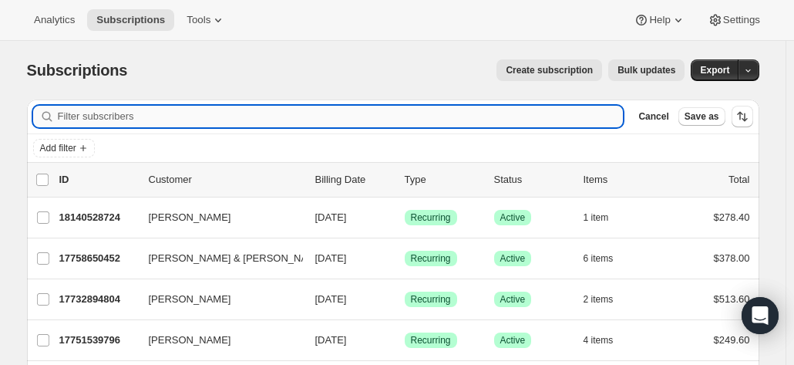
click at [148, 122] on input "Filter subscribers" at bounding box center [341, 117] width 566 height 22
click at [179, 116] on input "Filter subscribers" at bounding box center [341, 117] width 566 height 22
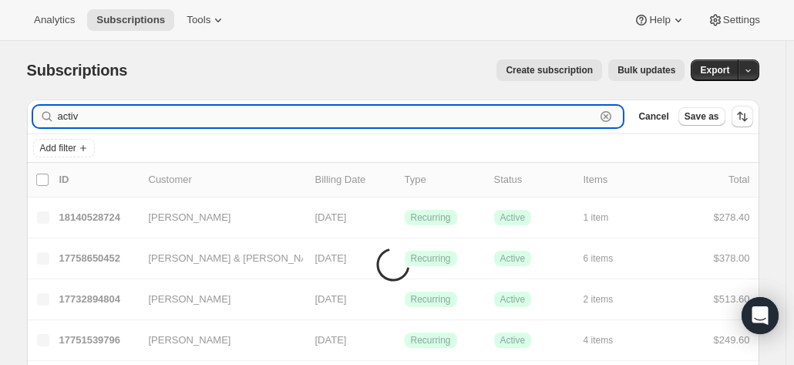
type input "active"
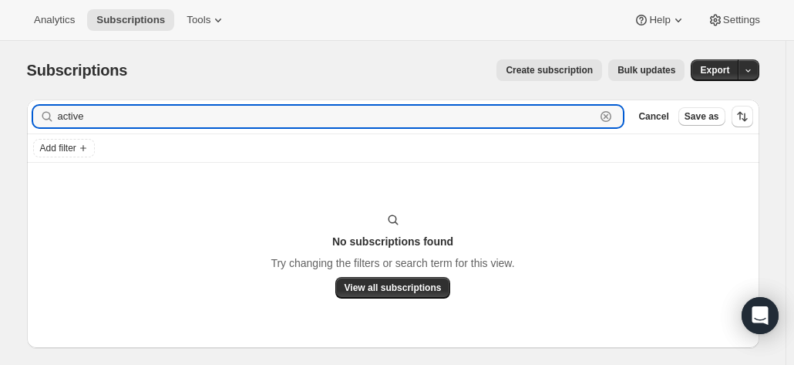
drag, startPoint x: 96, startPoint y: 119, endPoint x: 25, endPoint y: 59, distance: 93.0
click at [9, 108] on div "Subscriptions. This page is ready Subscriptions Create subscription Bulk update…" at bounding box center [392, 223] width 785 height 365
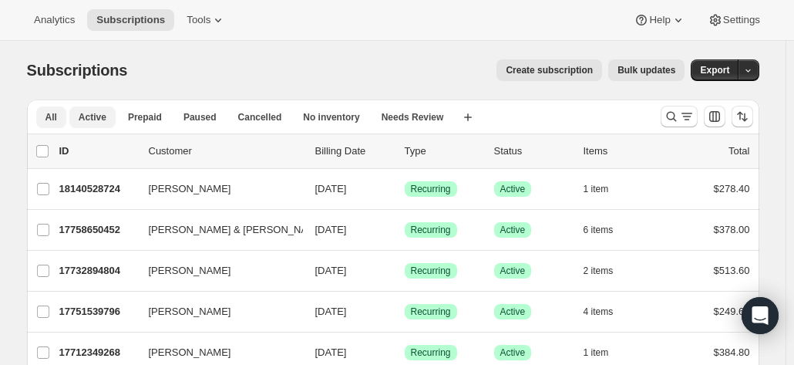
click at [93, 116] on span "Active" at bounding box center [93, 117] width 28 height 12
